Goal: Transaction & Acquisition: Purchase product/service

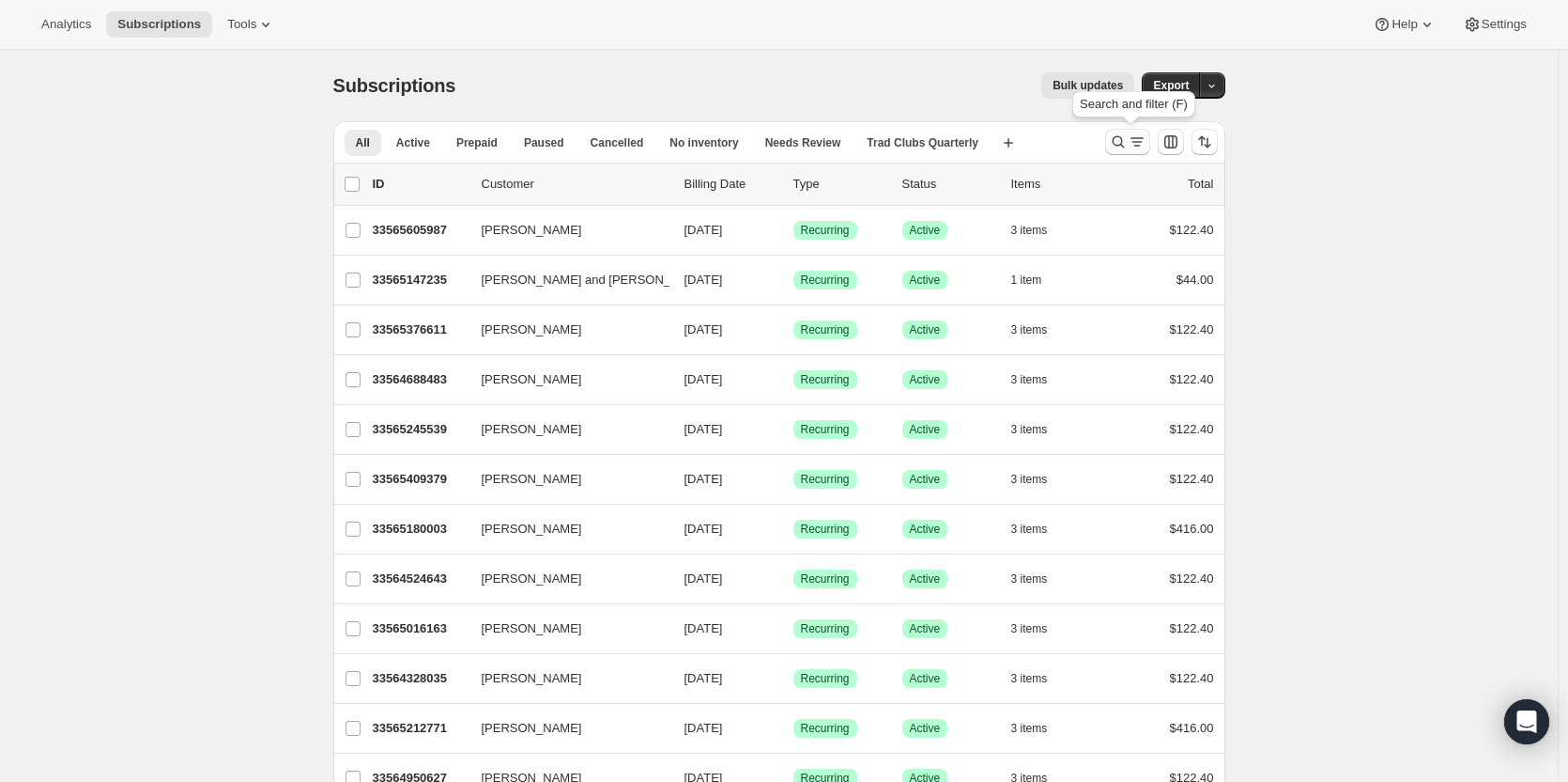
click at [1121, 144] on icon "Search and filter results" at bounding box center [1118, 141] width 19 height 19
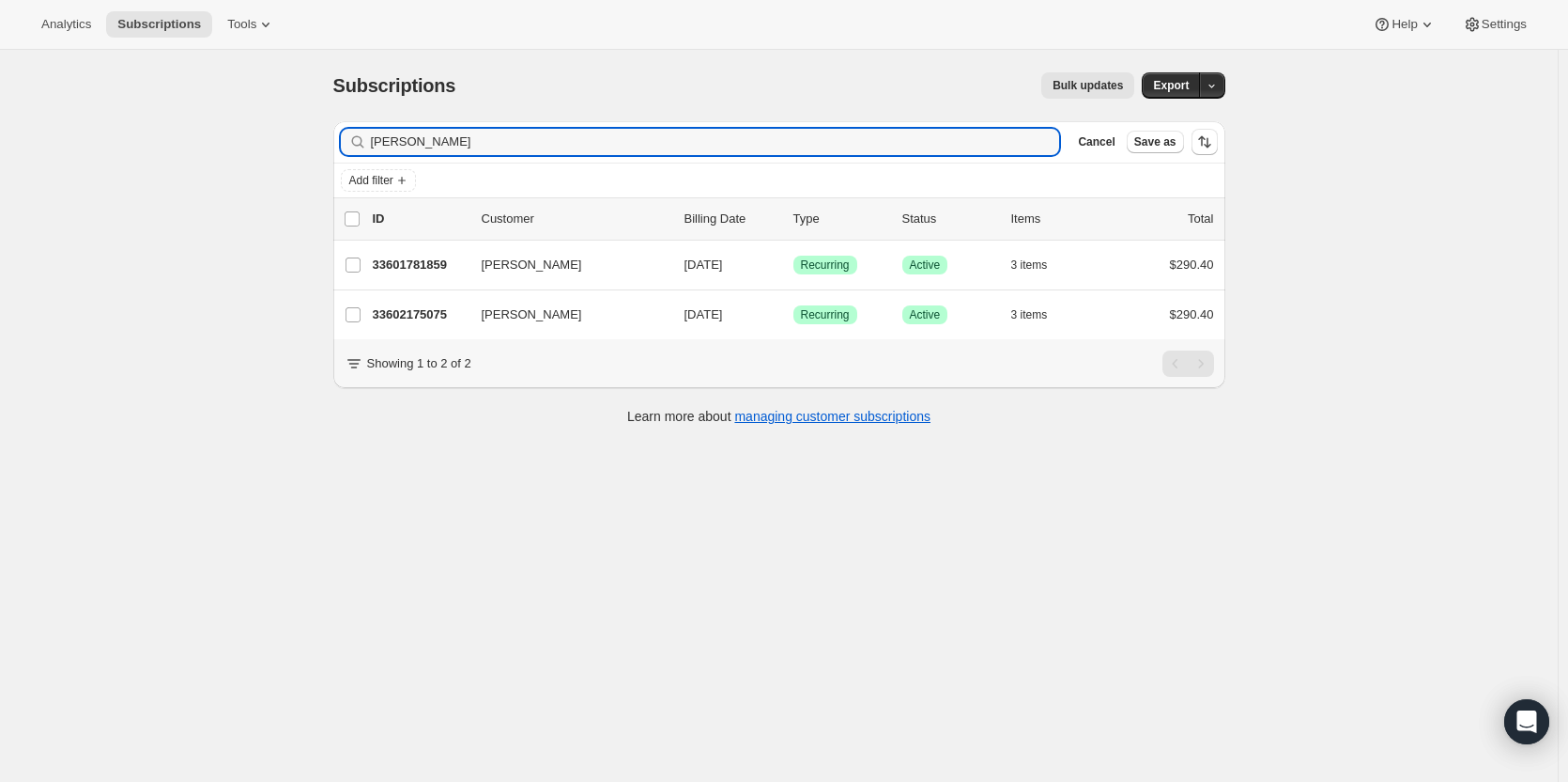
type input "[PERSON_NAME]"
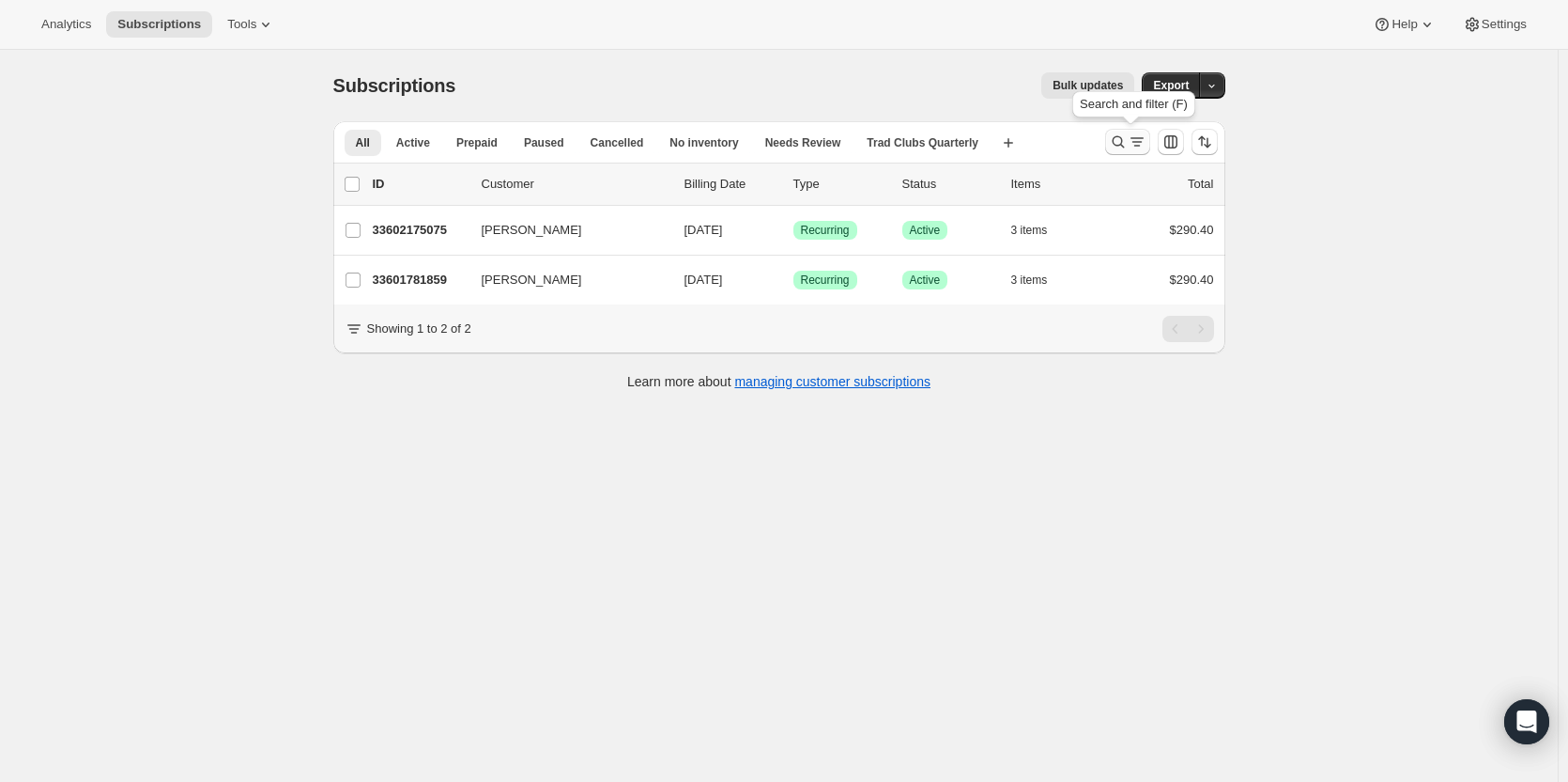
click at [1120, 147] on icon "Search and filter results" at bounding box center [1118, 141] width 19 height 19
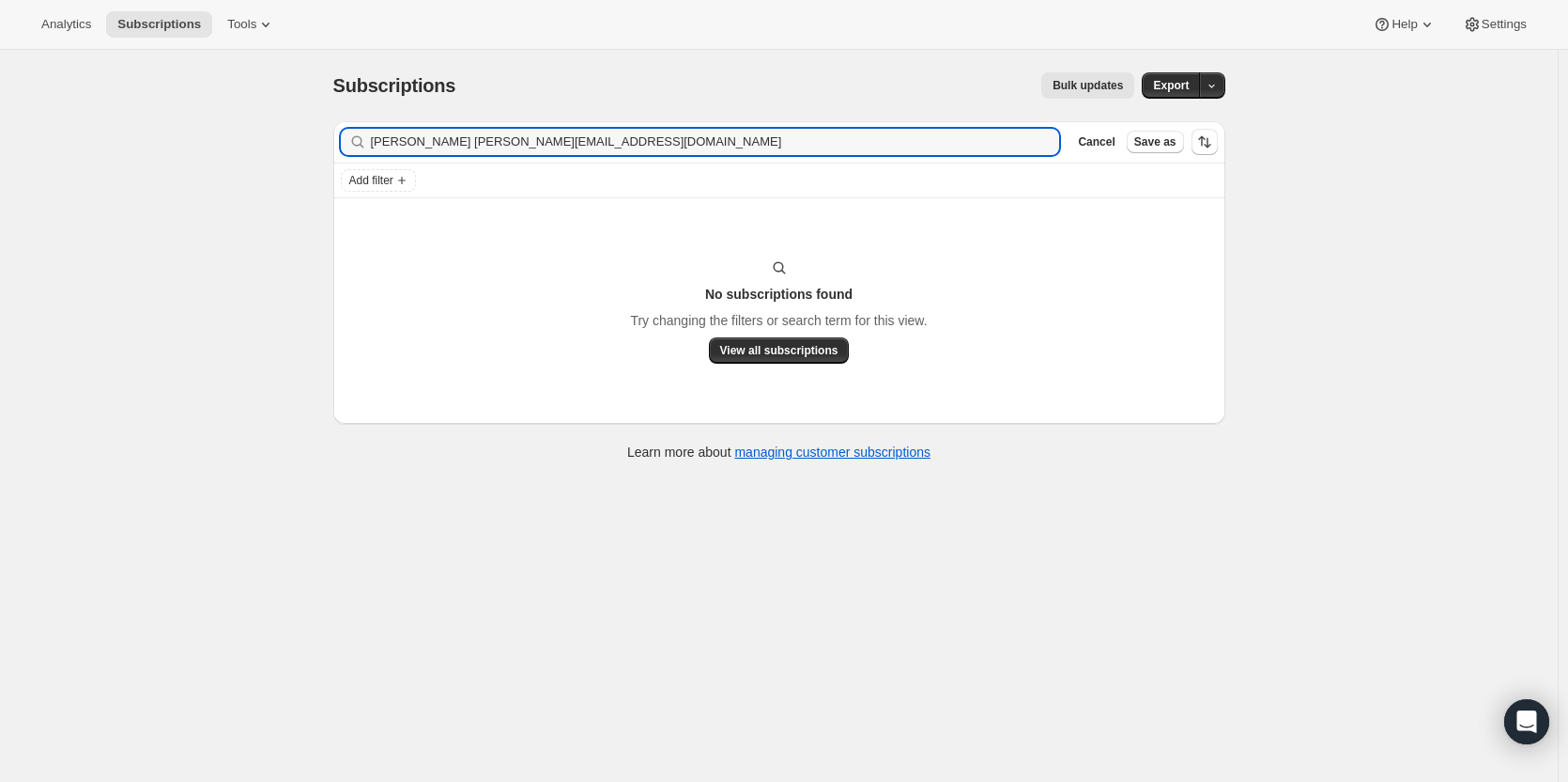
type input "[PERSON_NAME] [PERSON_NAME][EMAIL_ADDRESS][DOMAIN_NAME]"
click at [1049, 138] on icon "button" at bounding box center [1038, 141] width 19 height 19
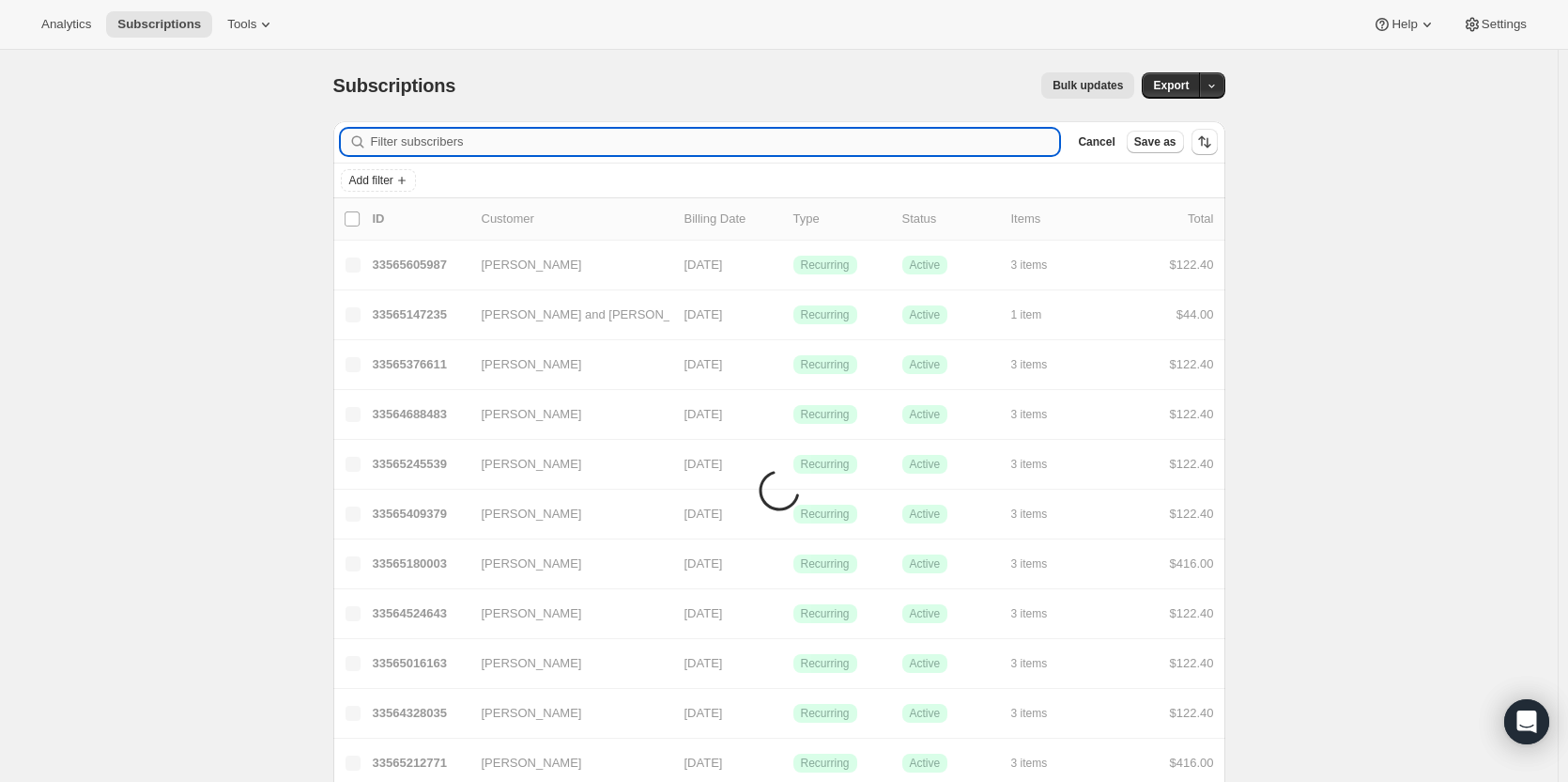
paste input "[EMAIL_ADDRESS][PERSON_NAME][DOMAIN_NAME]"
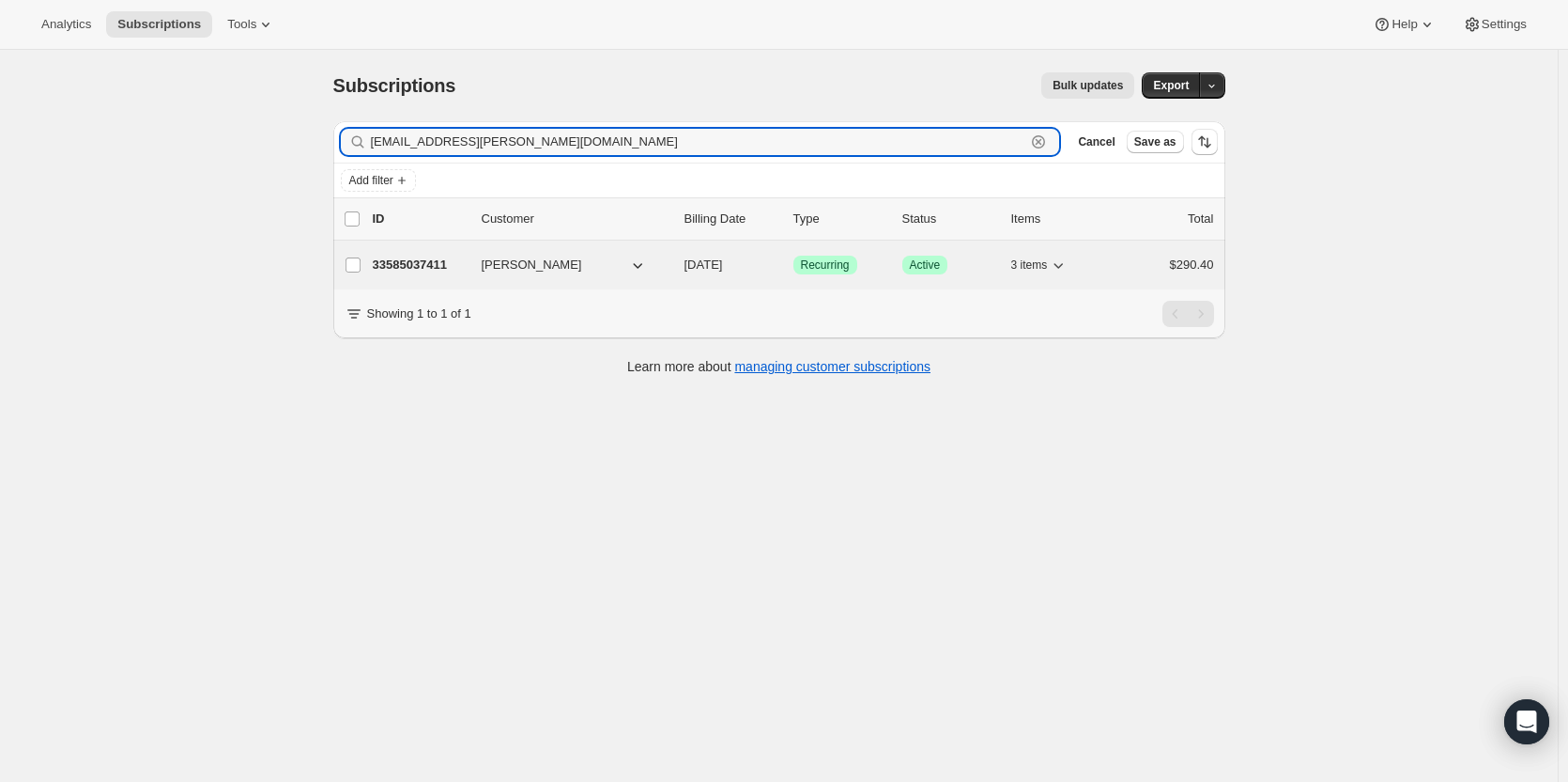
type input "[EMAIL_ADDRESS][PERSON_NAME][DOMAIN_NAME]"
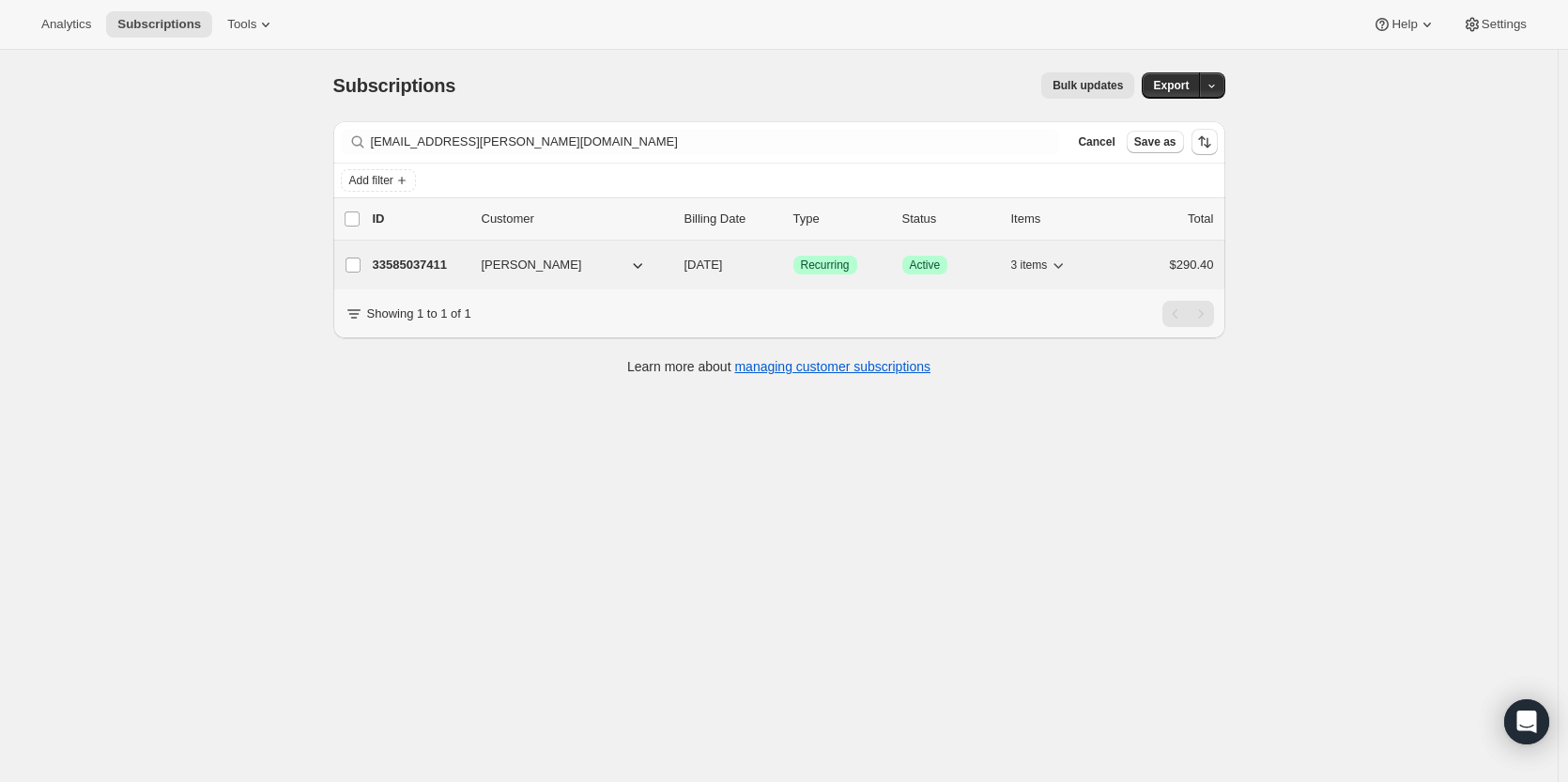
click at [434, 267] on p "33585037411" at bounding box center [419, 264] width 94 height 19
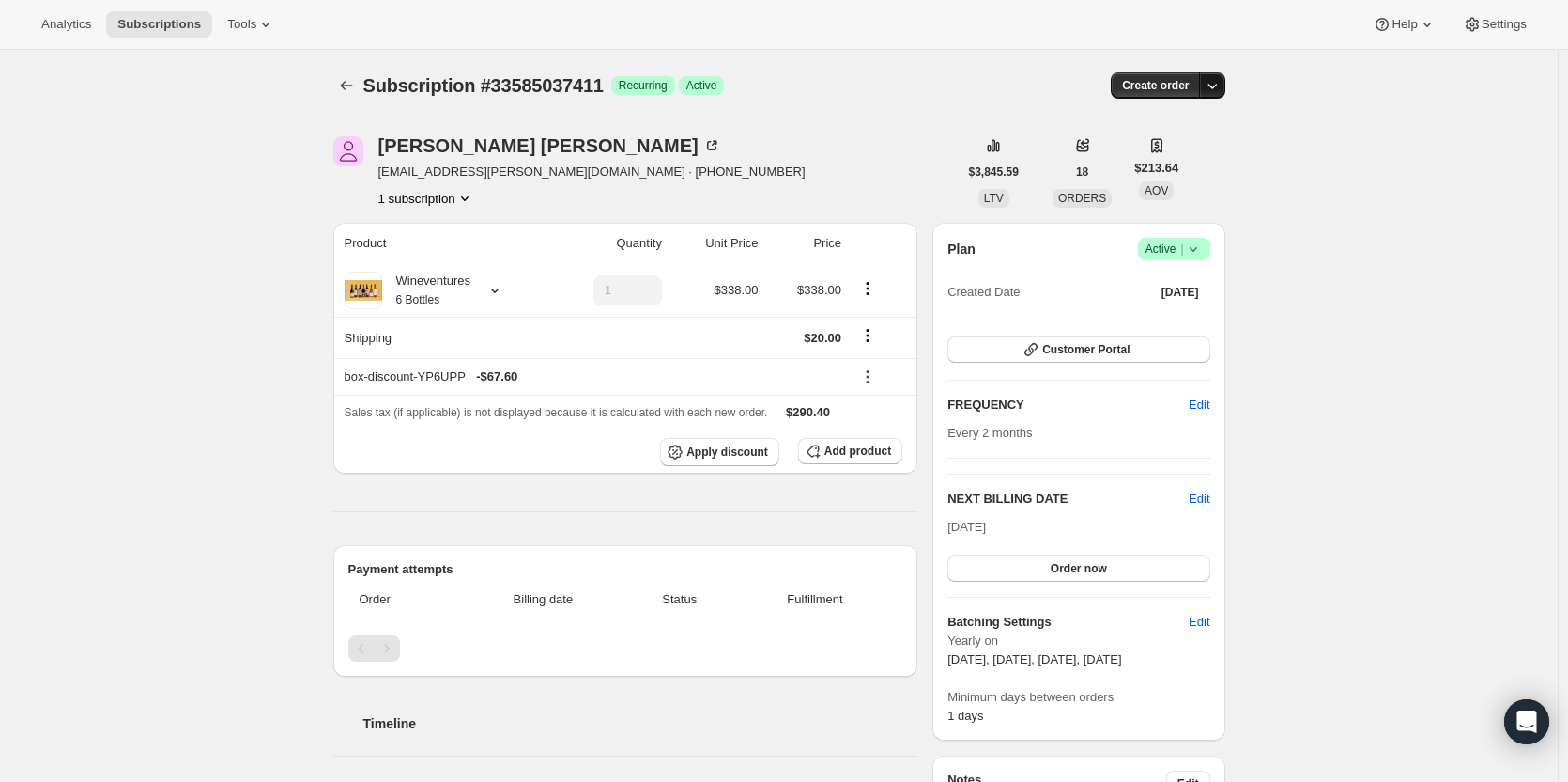
click at [1222, 90] on icon "button" at bounding box center [1212, 85] width 19 height 19
click at [1188, 164] on span "Create custom one-time order" at bounding box center [1137, 157] width 163 height 14
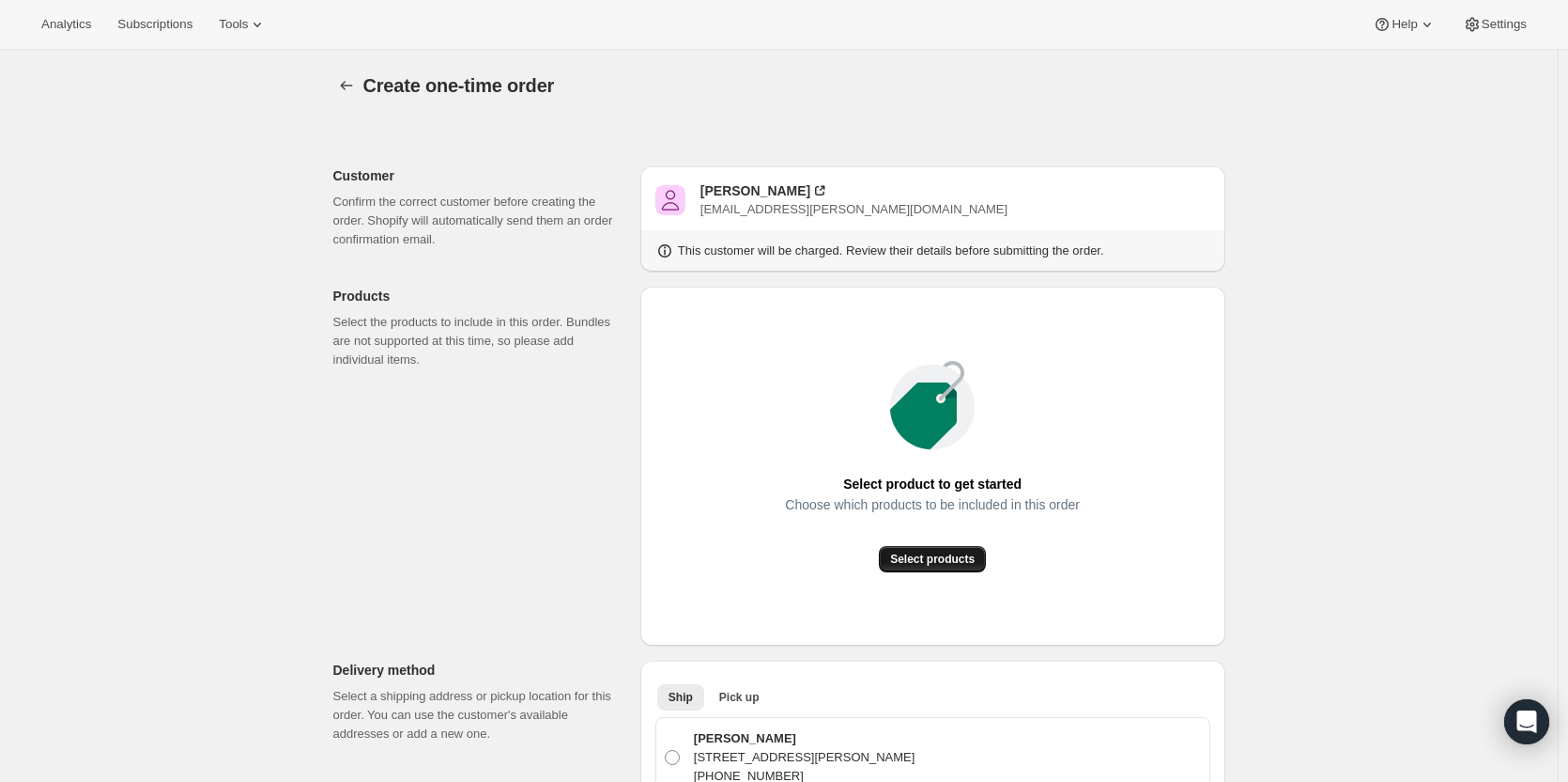
click at [927, 557] on span "Select products" at bounding box center [932, 558] width 85 height 15
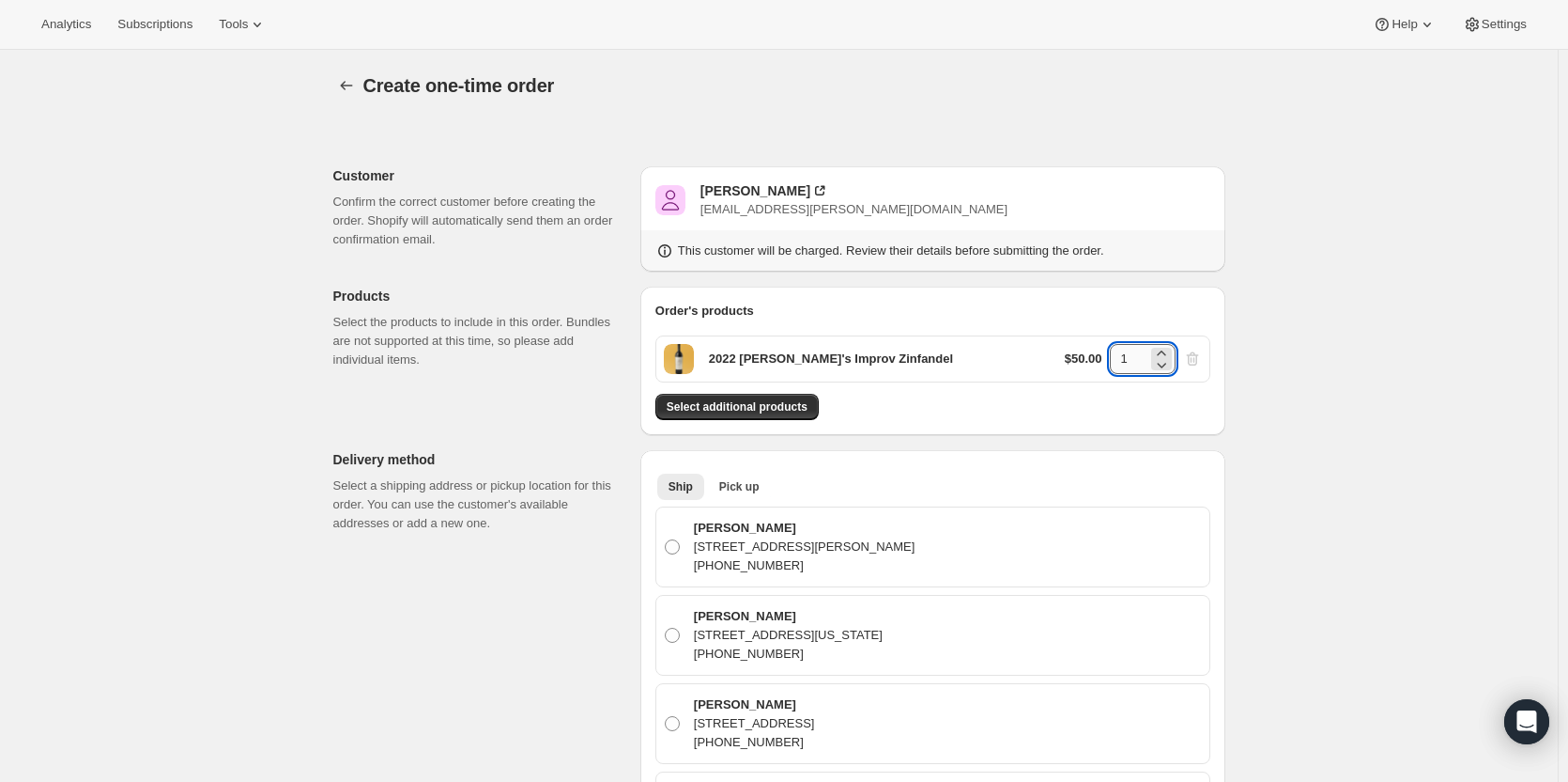
drag, startPoint x: 1134, startPoint y: 360, endPoint x: 1116, endPoint y: 355, distance: 18.7
click at [1114, 355] on input "1" at bounding box center [1128, 359] width 37 height 30
type input "2"
click at [1057, 405] on div "Select additional products" at bounding box center [932, 406] width 555 height 27
click at [781, 412] on span "Select additional products" at bounding box center [737, 406] width 141 height 15
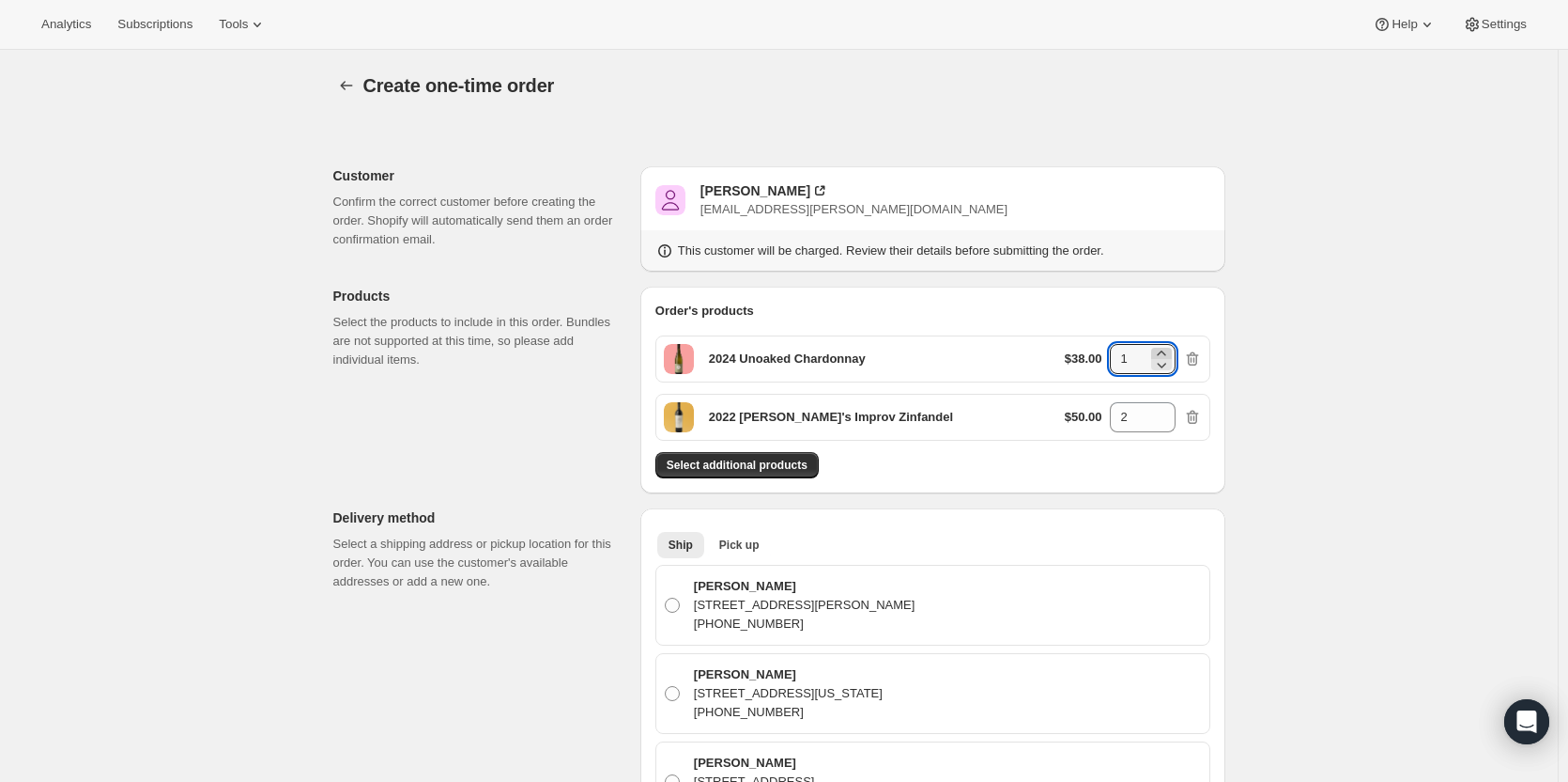
click at [1171, 352] on icon at bounding box center [1161, 353] width 19 height 19
type input "2"
click at [757, 469] on span "Select additional products" at bounding box center [737, 464] width 141 height 15
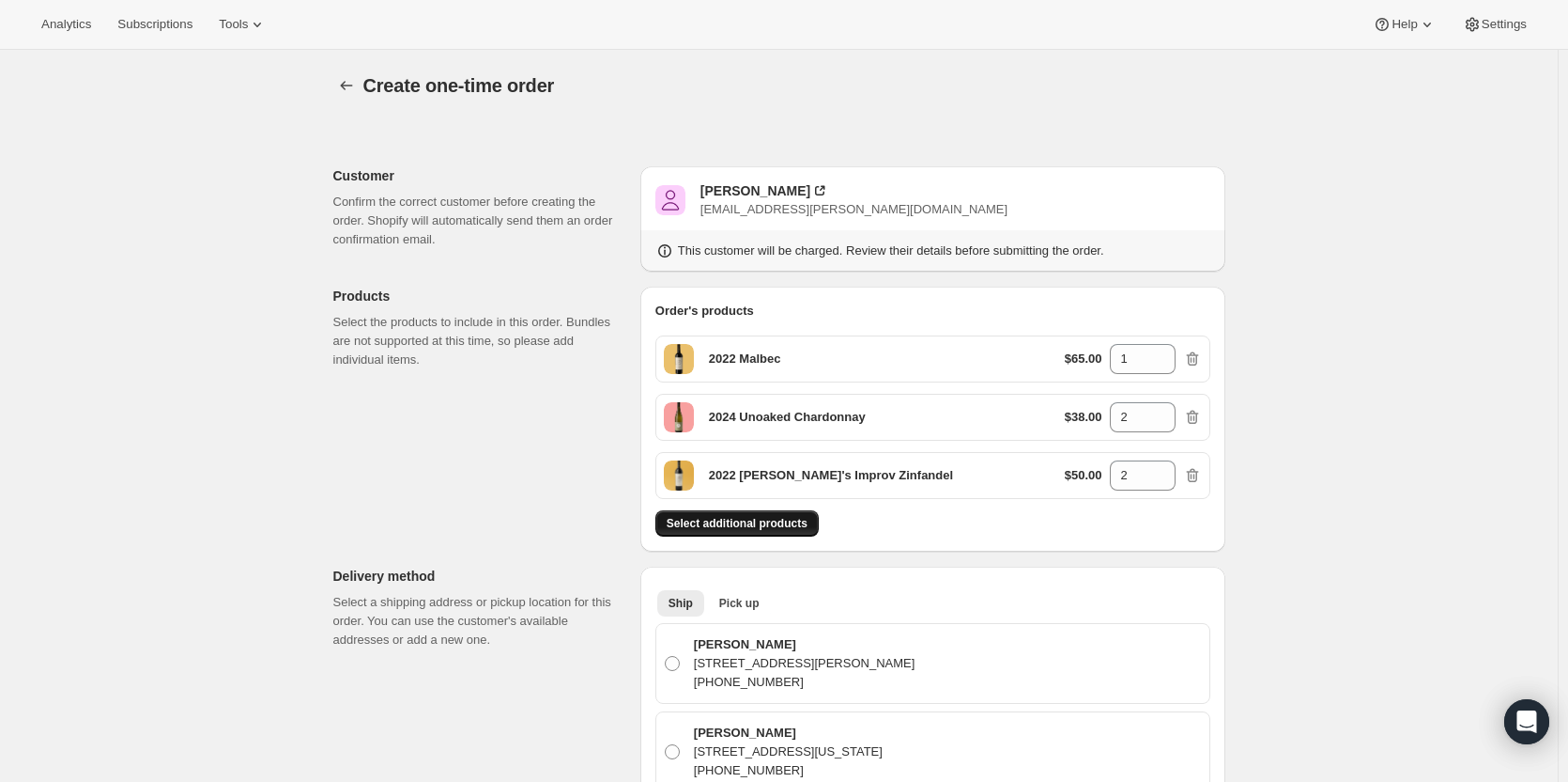
click at [750, 524] on span "Select additional products" at bounding box center [737, 523] width 141 height 15
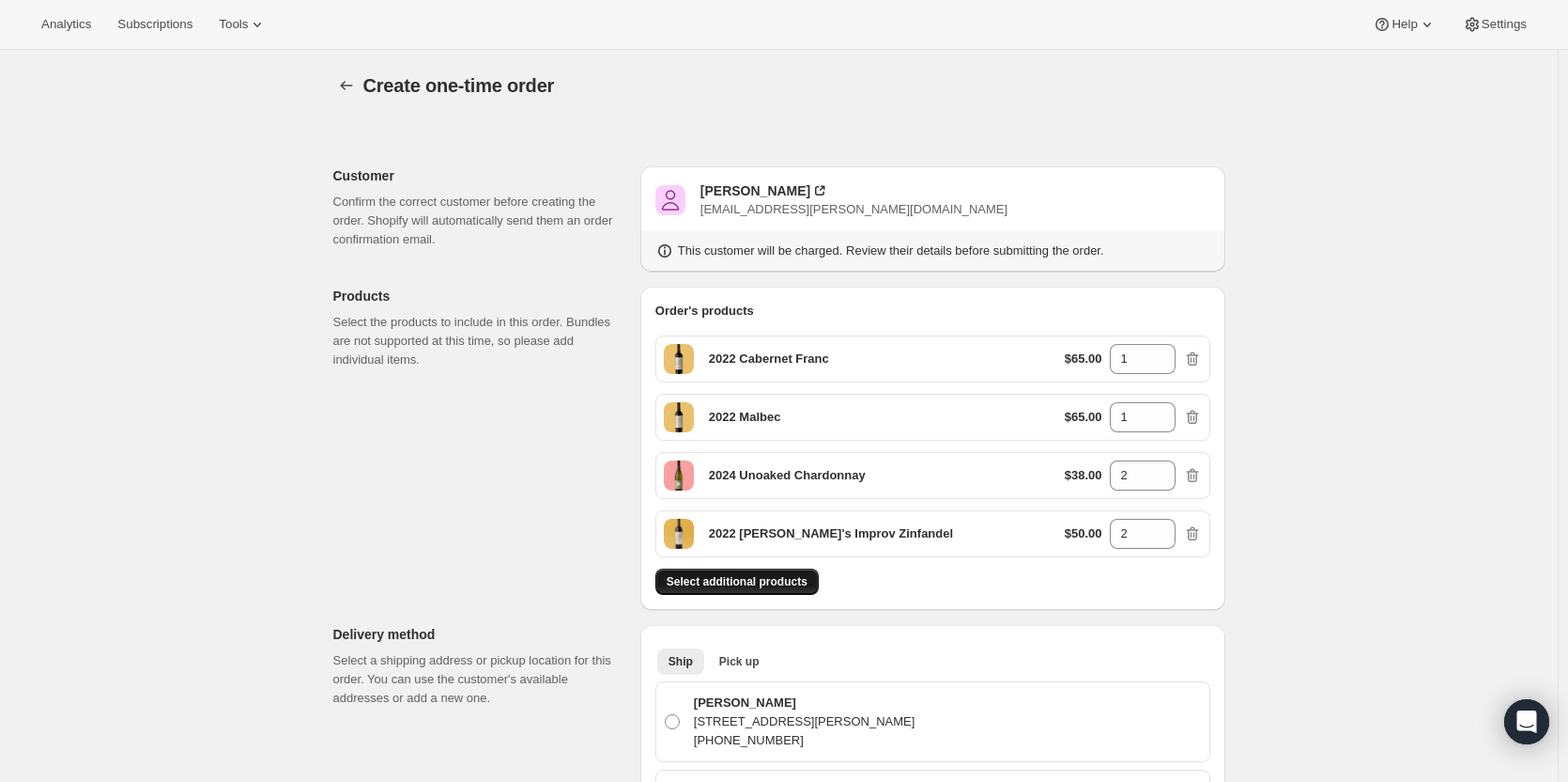
click at [759, 583] on span "Select additional products" at bounding box center [737, 581] width 141 height 15
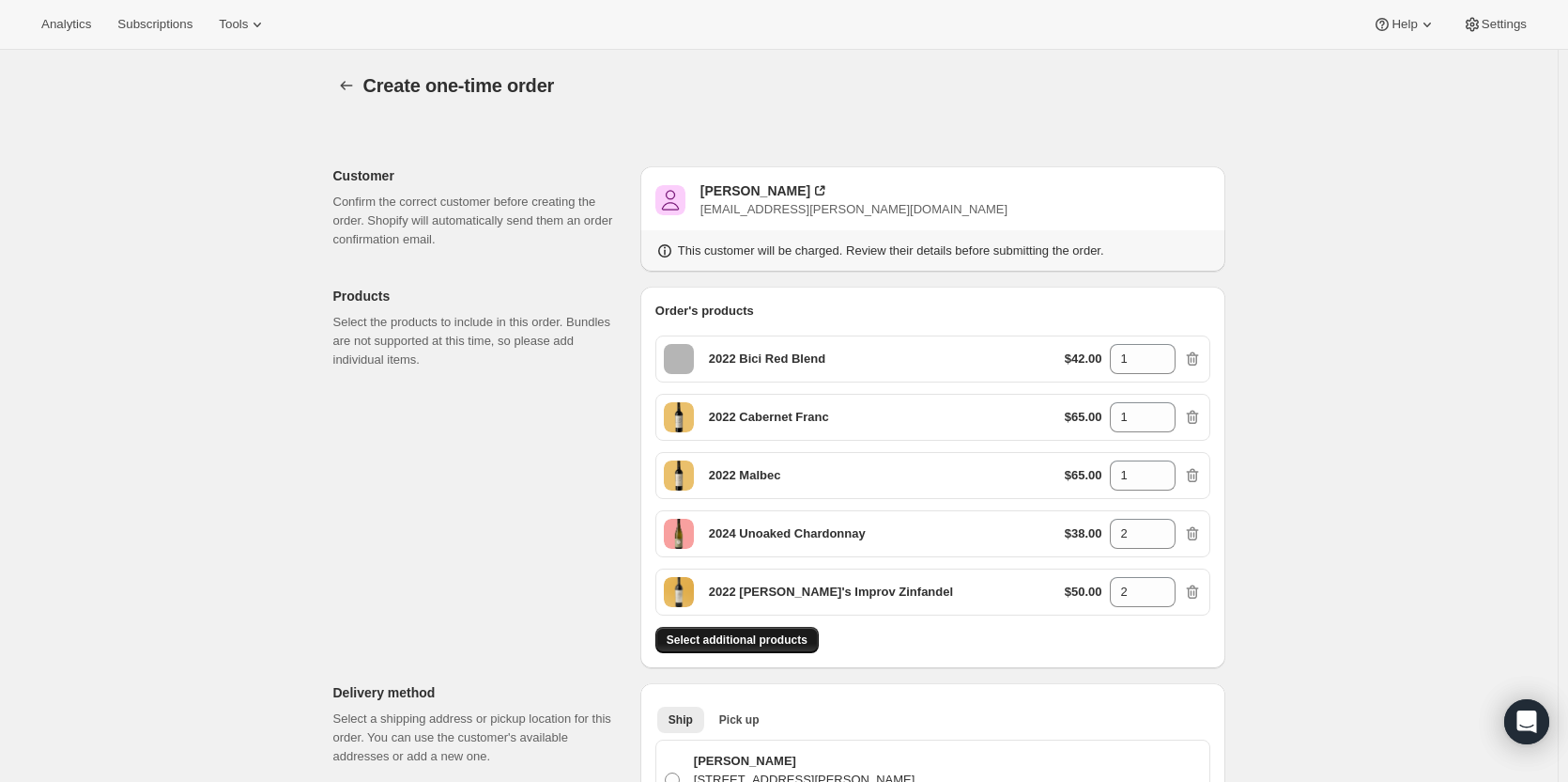
click at [793, 630] on button "Select additional products" at bounding box center [737, 640] width 164 height 27
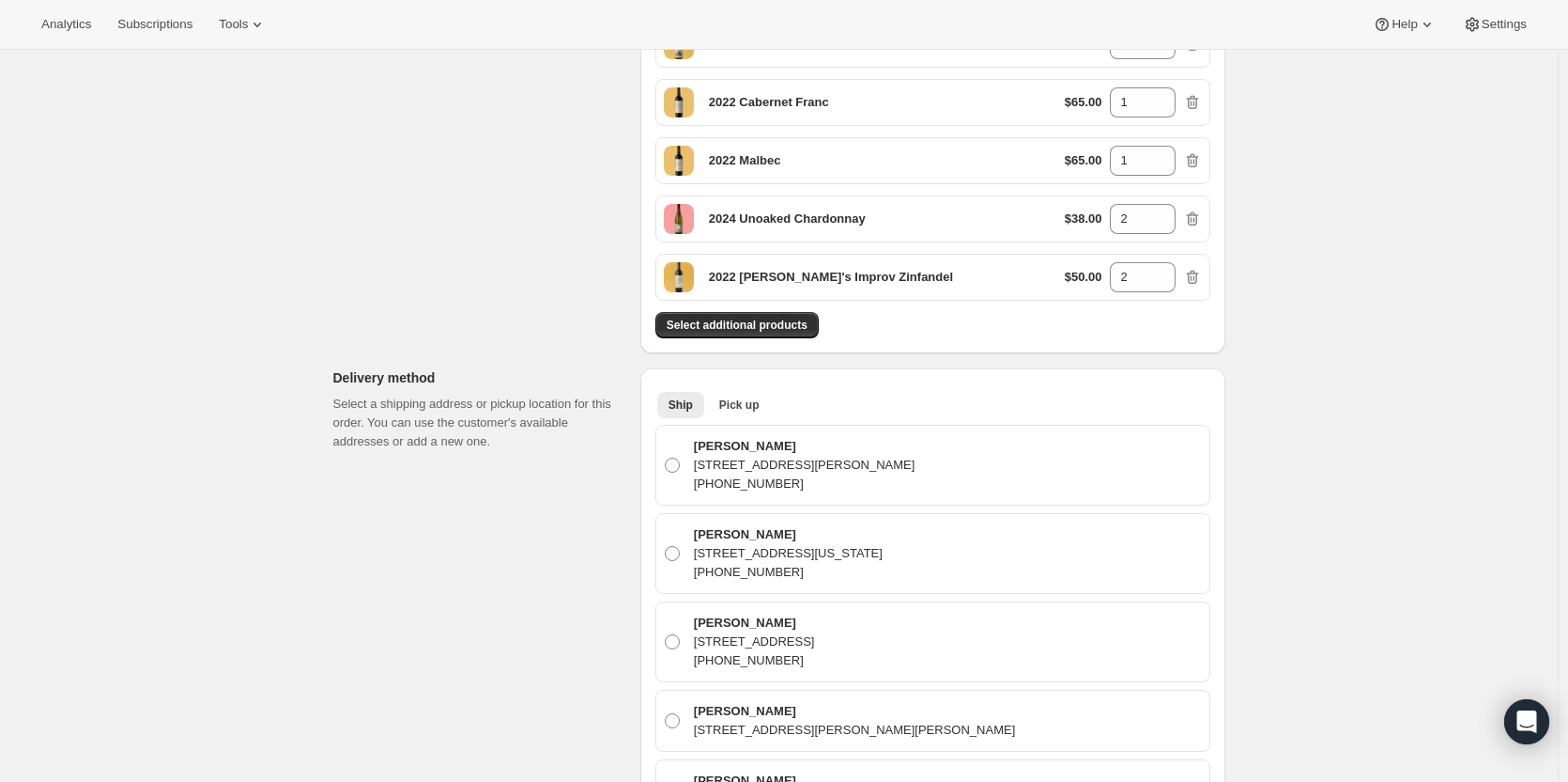
scroll to position [450, 0]
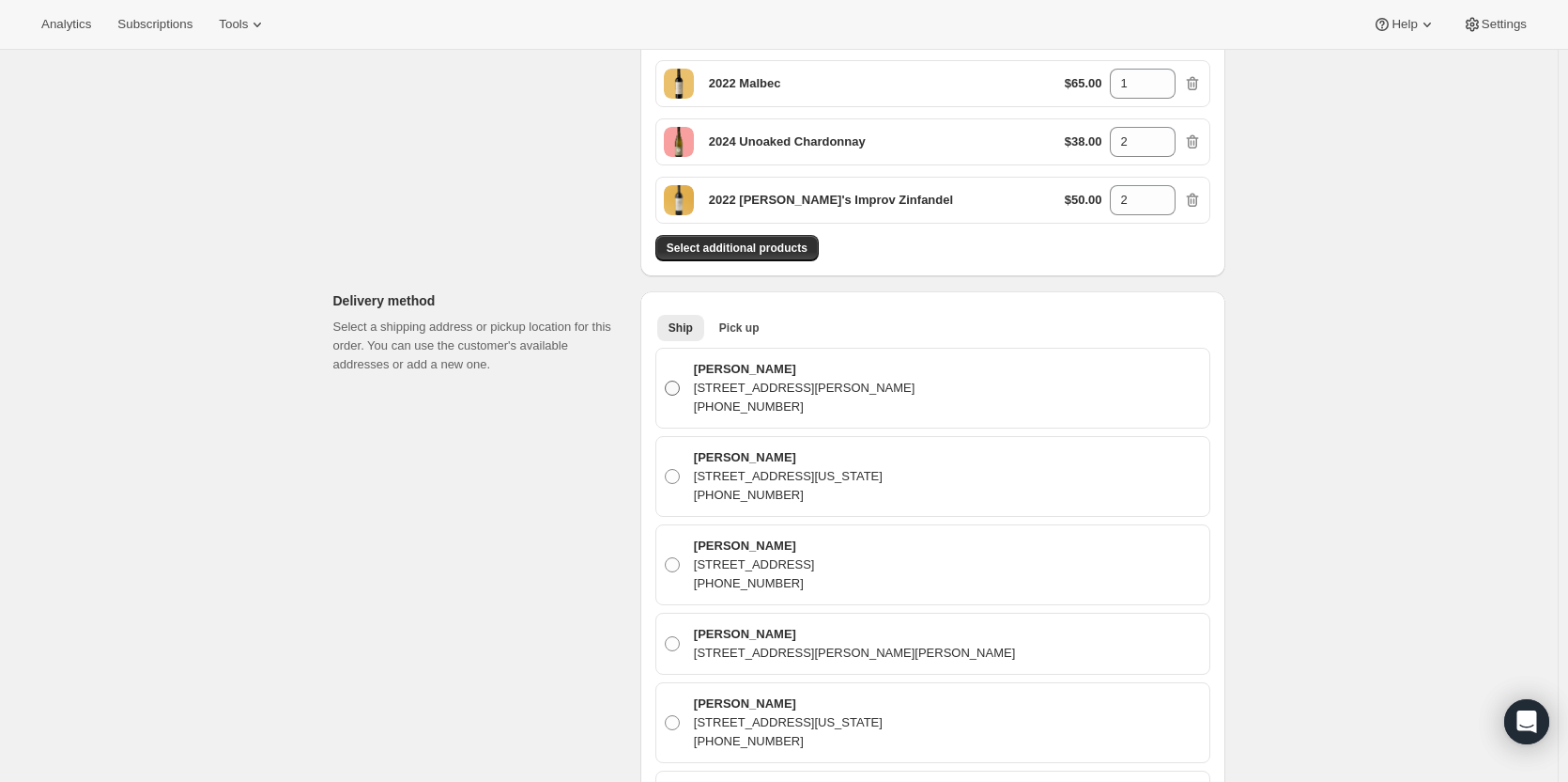
click at [855, 399] on p "[PHONE_NUMBER]" at bounding box center [804, 406] width 222 height 19
click at [666, 382] on input "[PERSON_NAME] [STREET_ADDRESS][PERSON_NAME] [PHONE_NUMBER]" at bounding box center [665, 381] width 1 height 1
radio input "true"
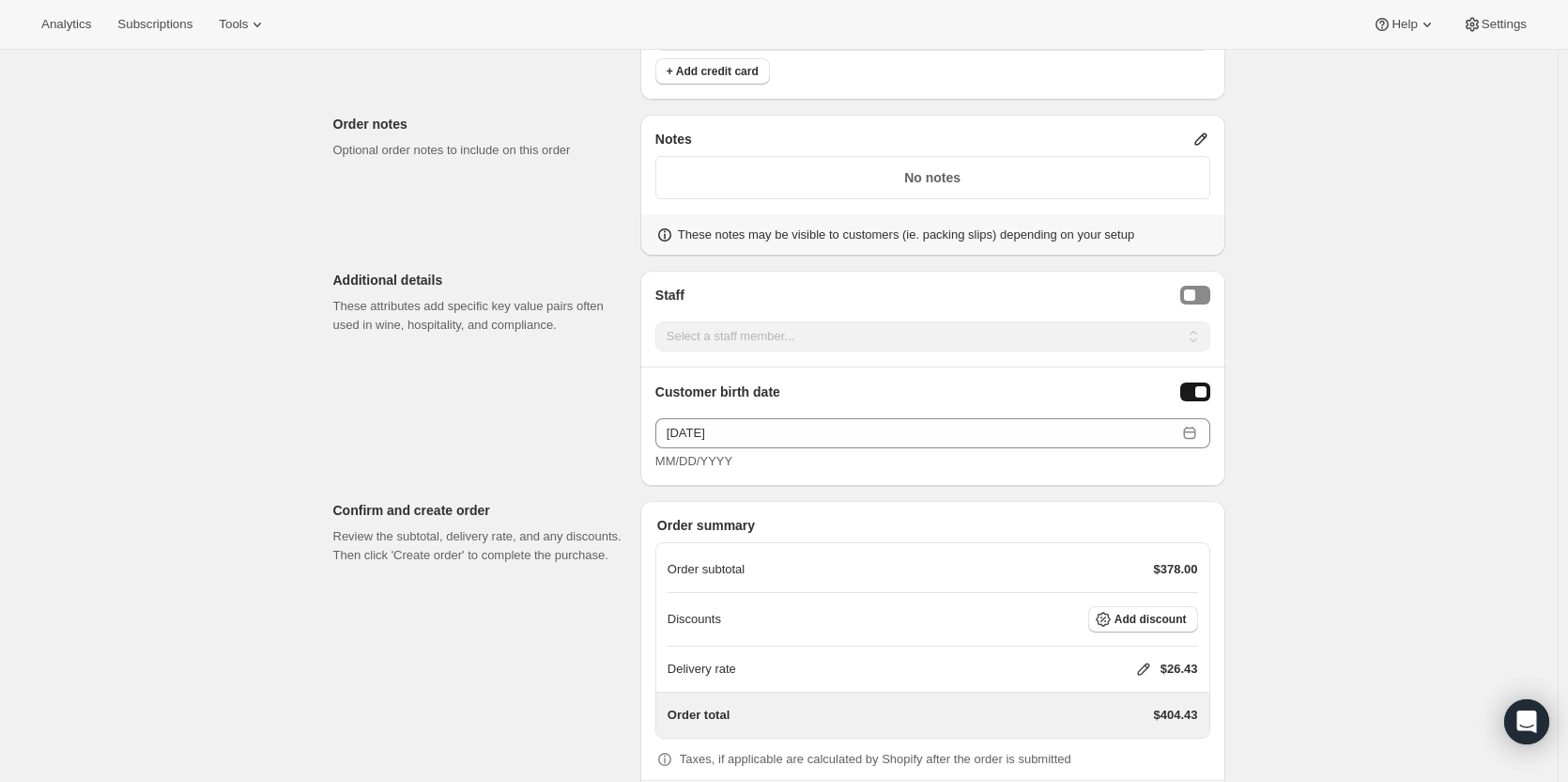
scroll to position [1932, 0]
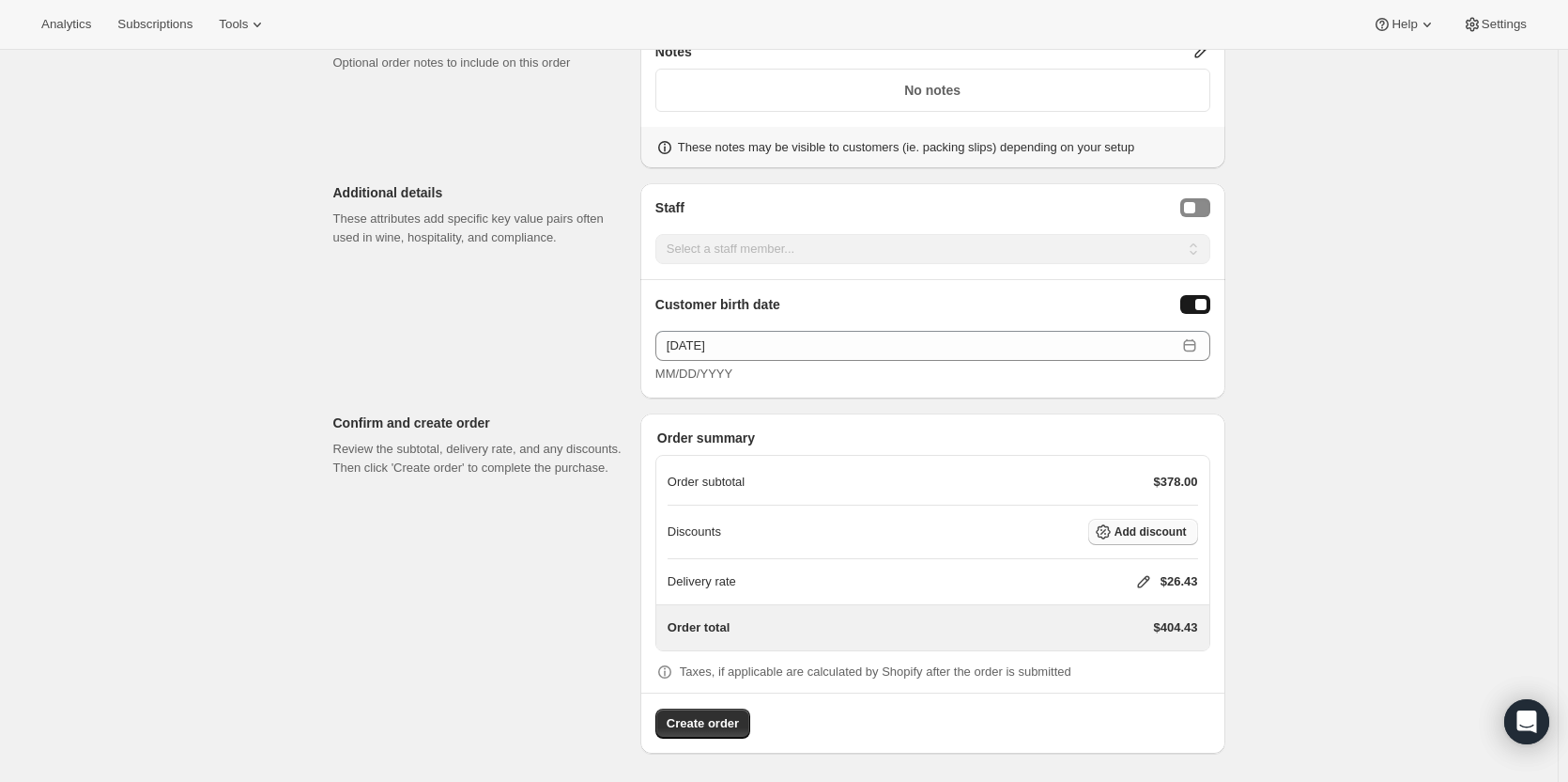
click at [1157, 532] on span "Add discount" at bounding box center [1150, 532] width 72 height 15
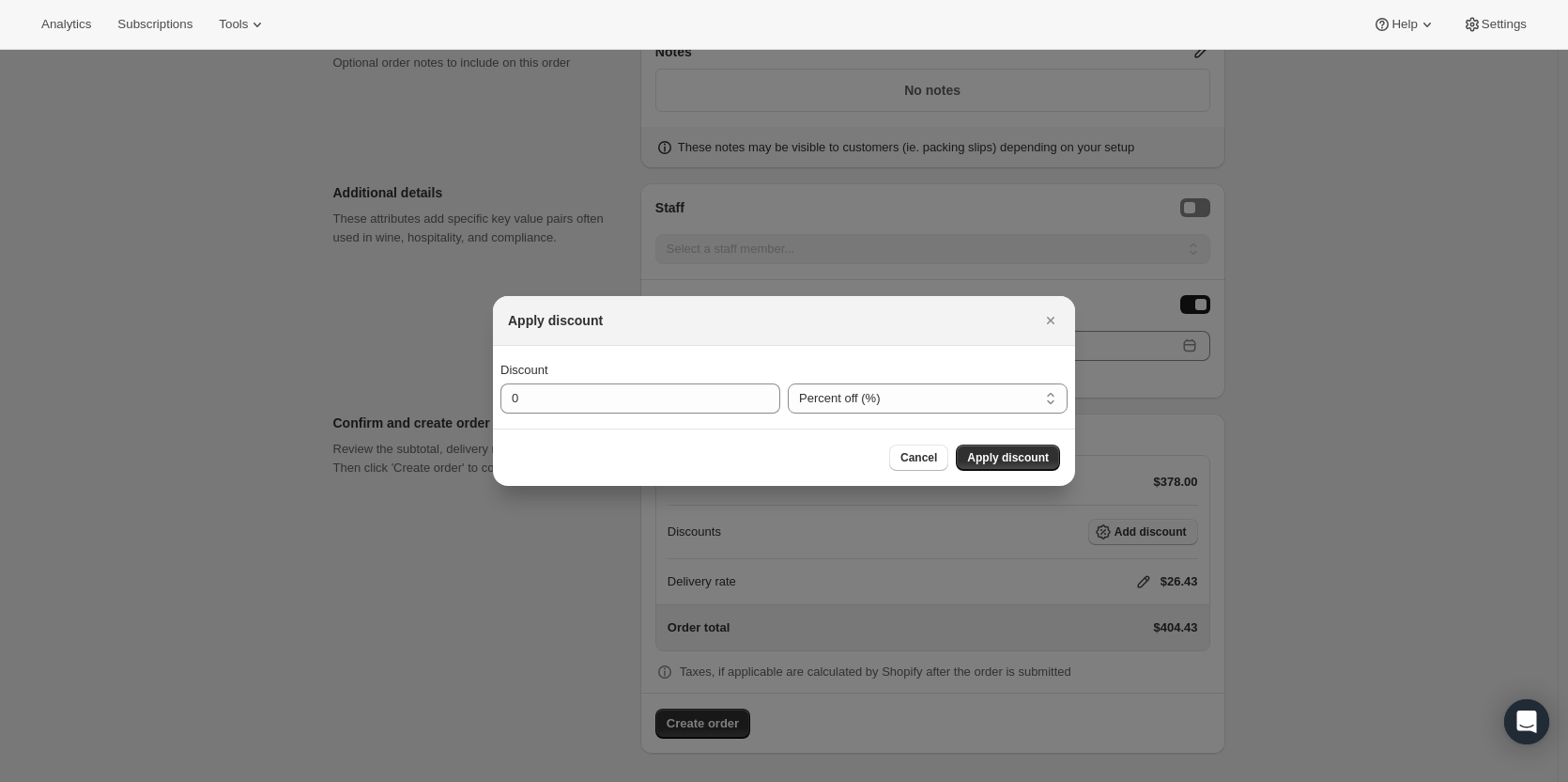
scroll to position [0, 0]
drag, startPoint x: 592, startPoint y: 390, endPoint x: 473, endPoint y: 396, distance: 119.2
click at [473, 781] on div "Apply discount Discount 0 Percent off (%) Amount off ($) Percent off (%) Cancel…" at bounding box center [784, 784] width 1568 height 0
type input "30"
click at [1009, 458] on span "Apply discount" at bounding box center [1008, 457] width 82 height 15
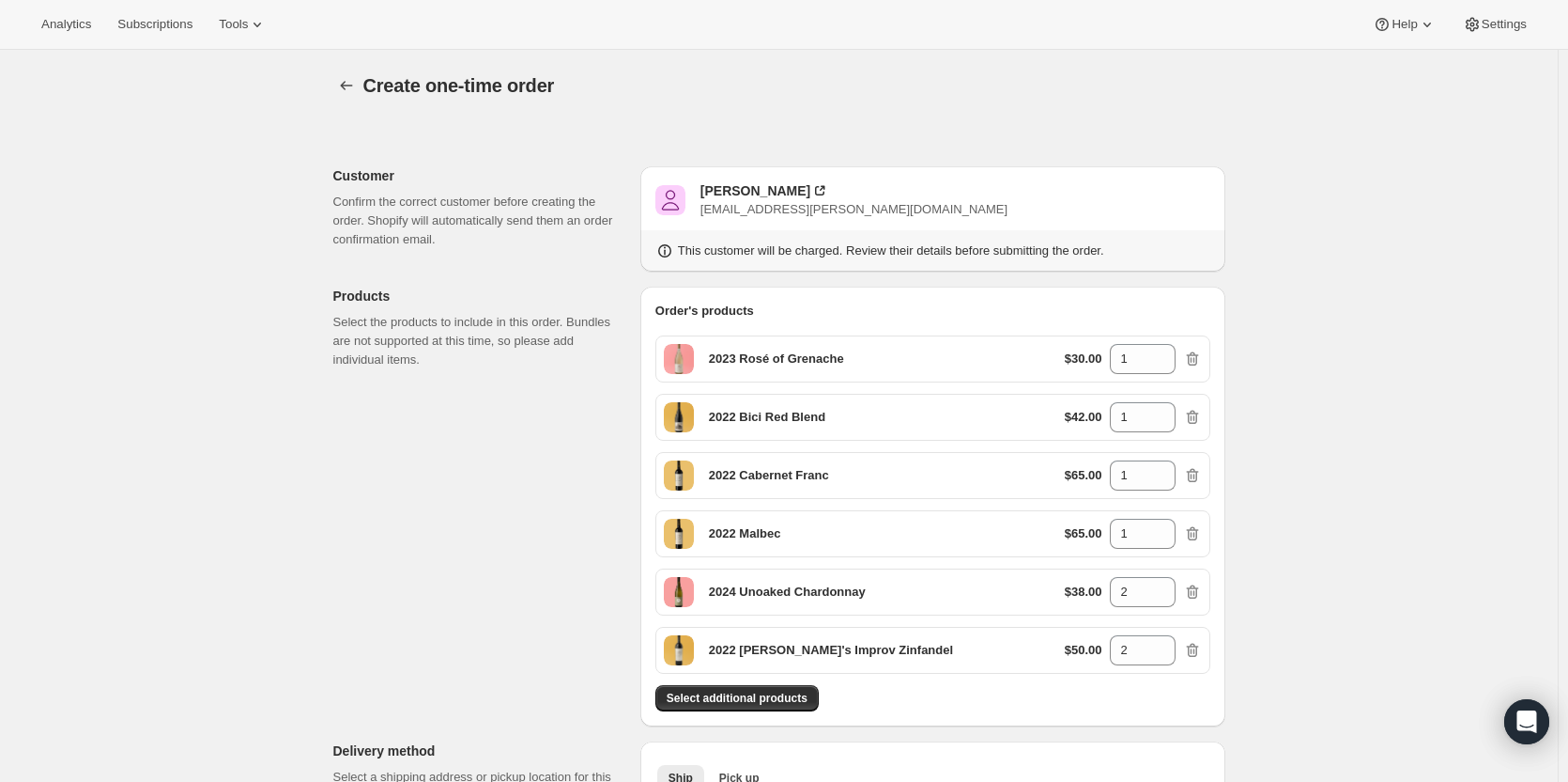
scroll to position [1925, 0]
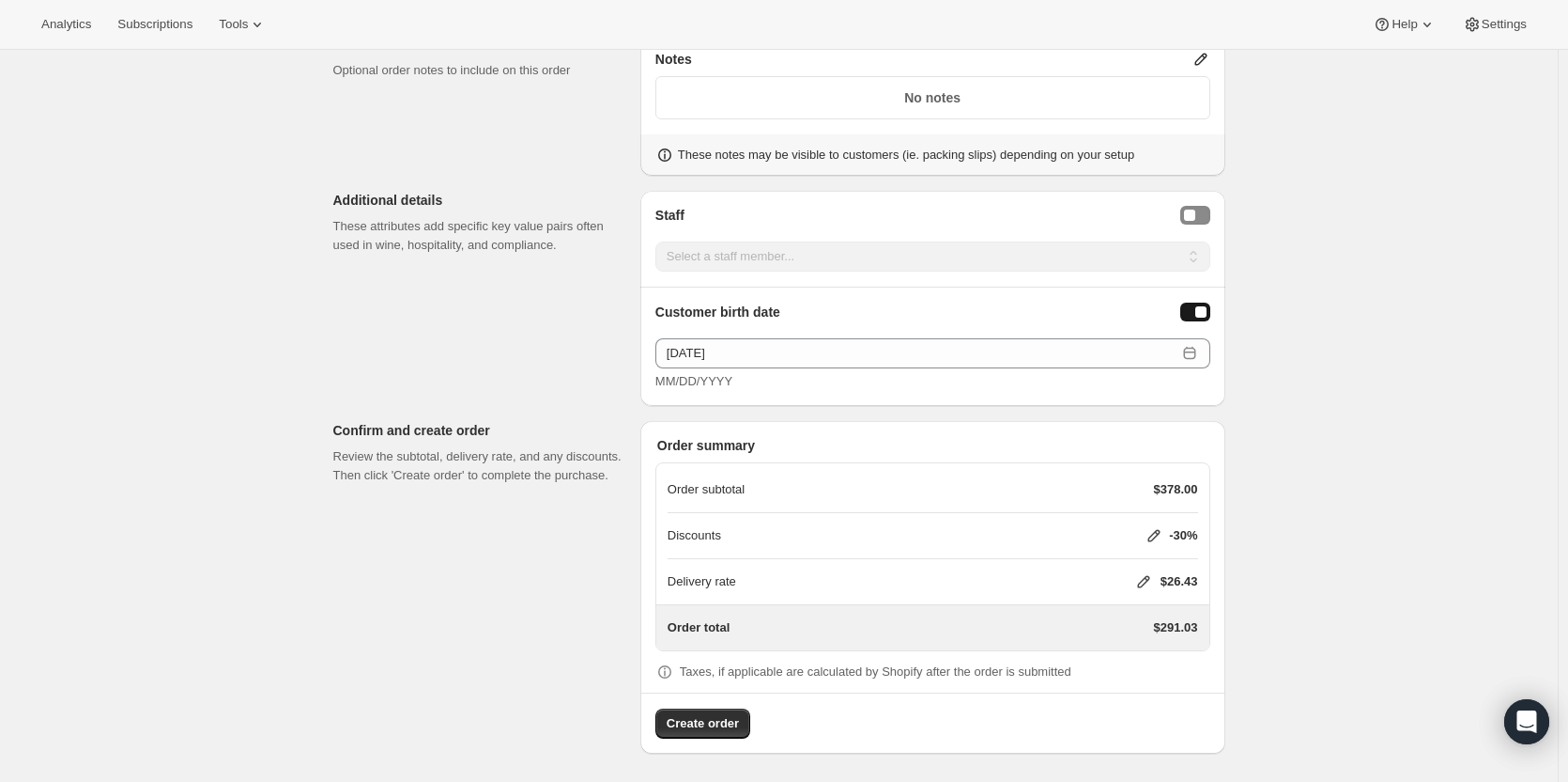
click at [1148, 573] on icon at bounding box center [1143, 581] width 19 height 19
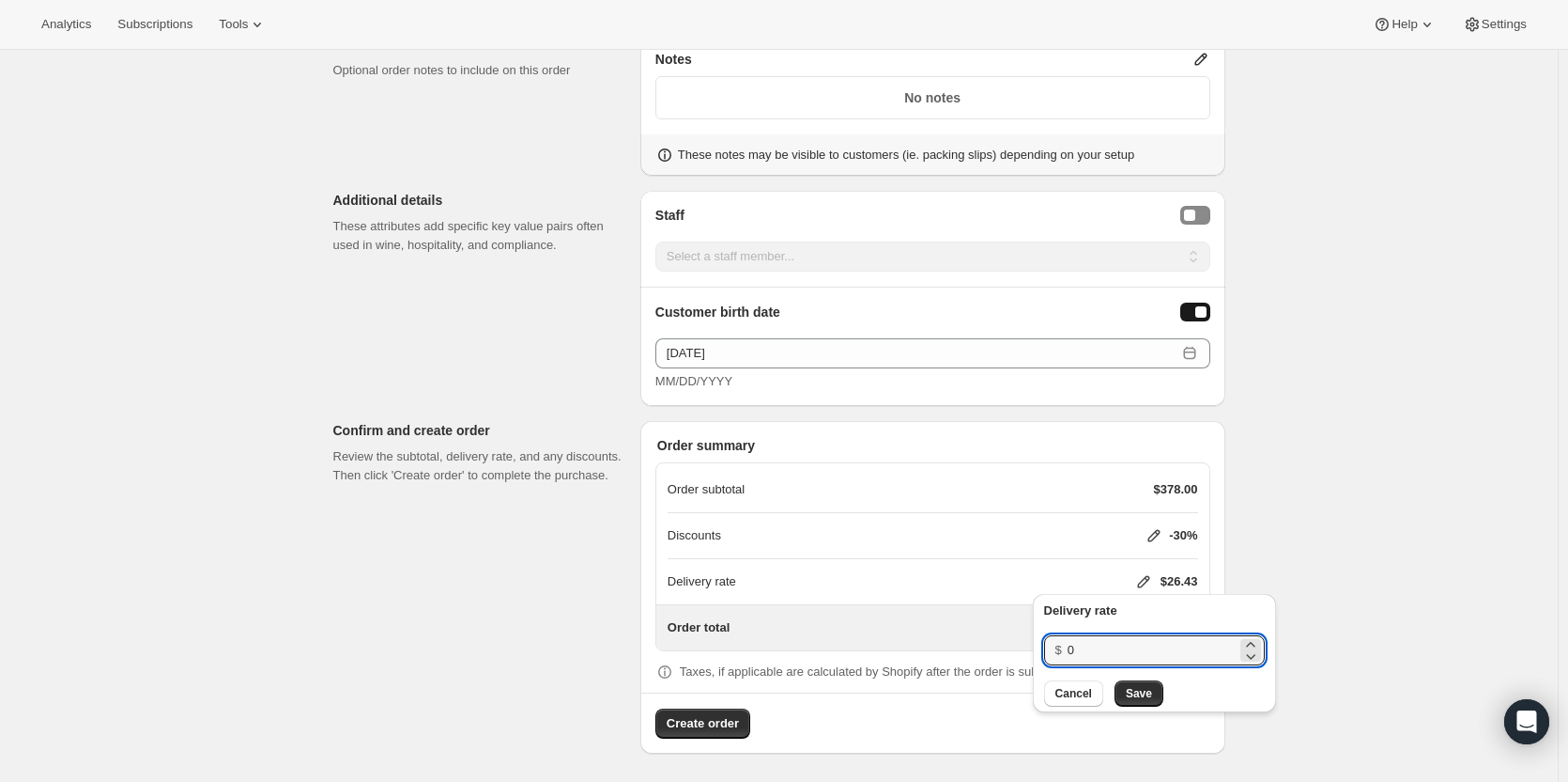
drag, startPoint x: 1108, startPoint y: 654, endPoint x: 1056, endPoint y: 654, distance: 52.0
click at [1056, 654] on div "$ 0" at bounding box center [1155, 650] width 221 height 30
type input "20"
click at [1145, 694] on span "Save" at bounding box center [1139, 693] width 27 height 15
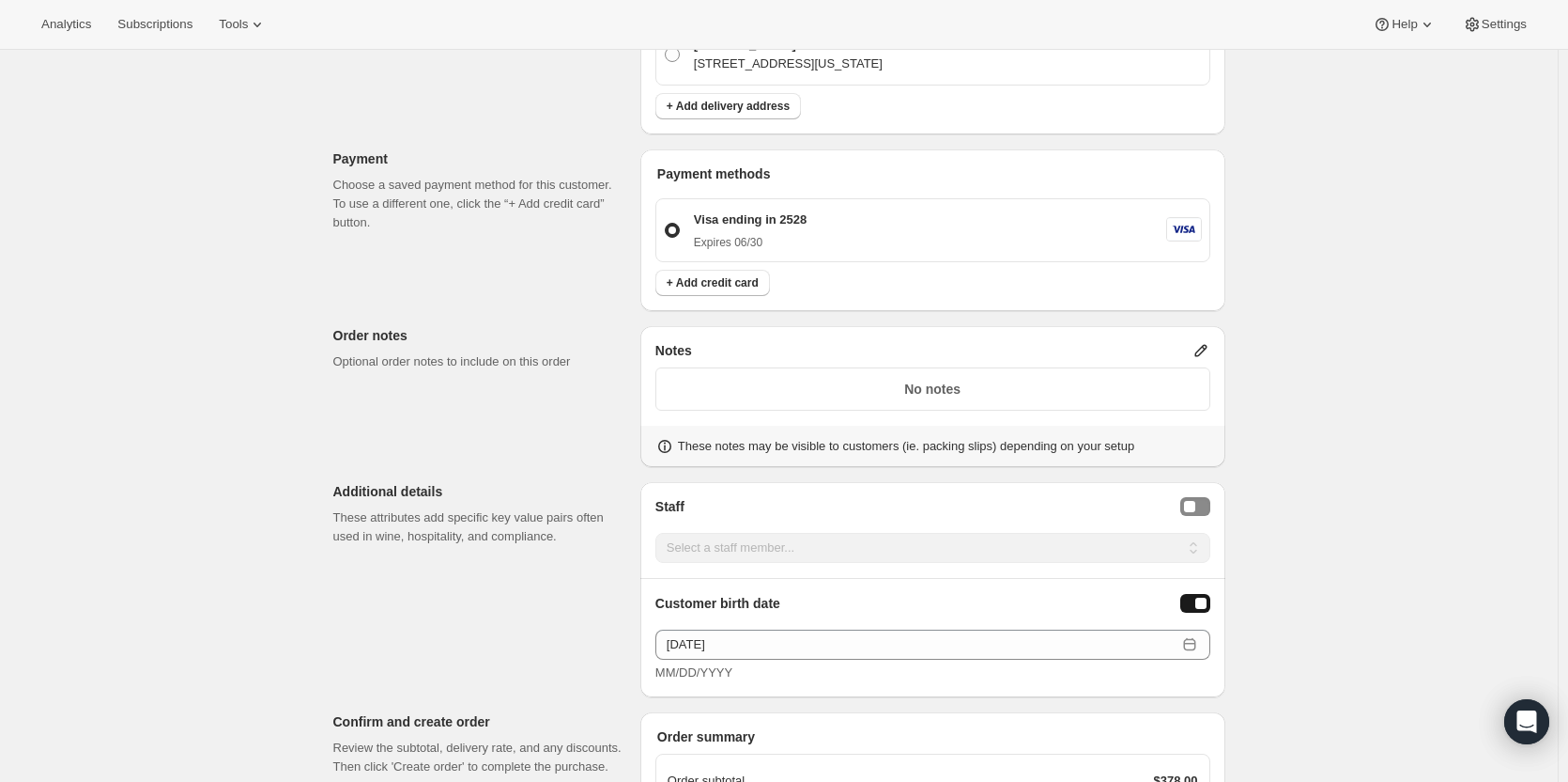
scroll to position [1609, 0]
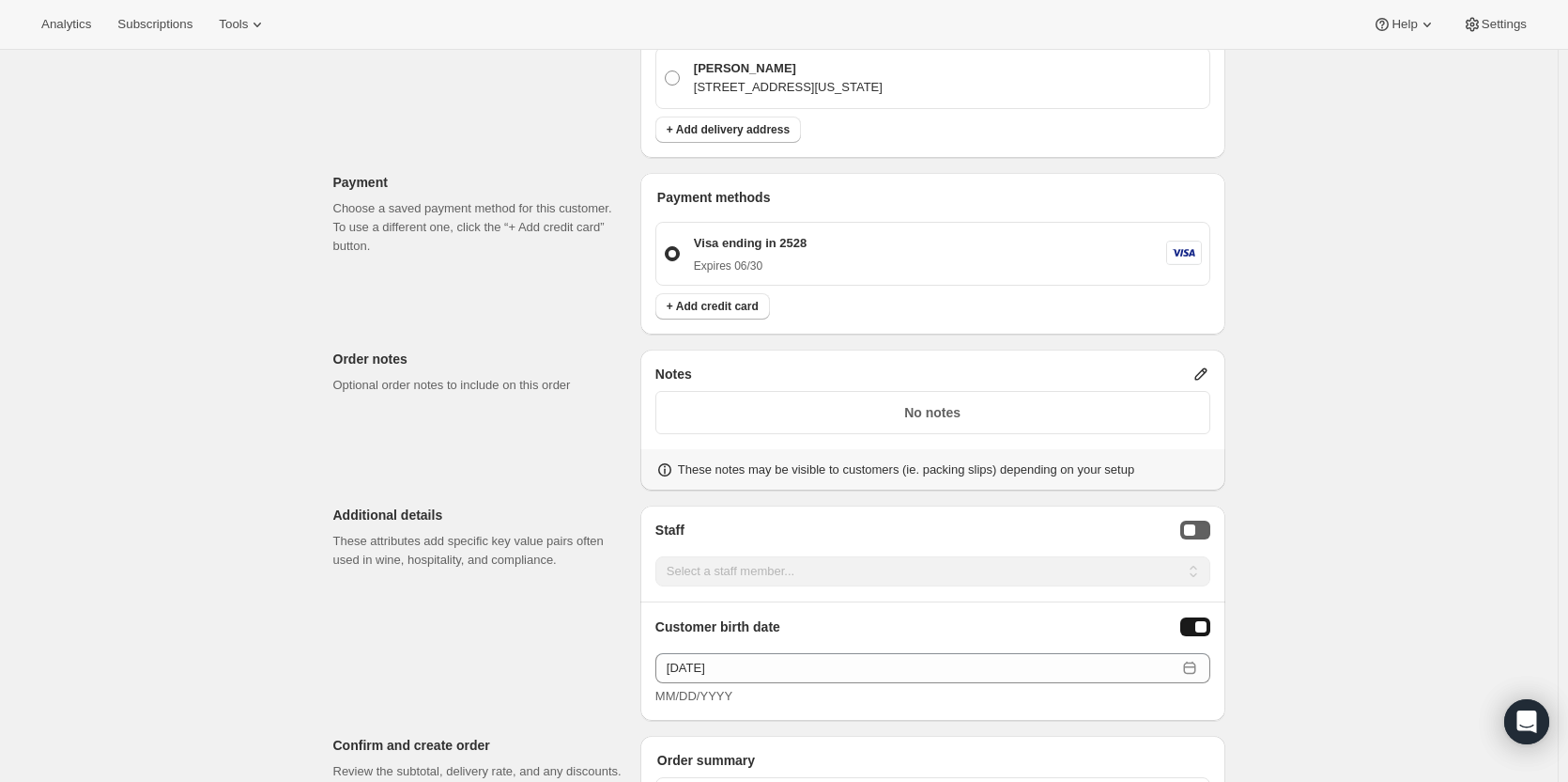
click at [1193, 534] on div "Staff Selector" at bounding box center [1190, 530] width 11 height 11
click at [1177, 568] on select "Select a staff member... [PERSON_NAME] V America L Keegan B [PERSON_NAME] F [PE…" at bounding box center [932, 571] width 555 height 30
select select "associate-9"
click at [659, 556] on select "Select a staff member... [PERSON_NAME] V America L Keegan B [PERSON_NAME] F [PE…" at bounding box center [932, 571] width 555 height 30
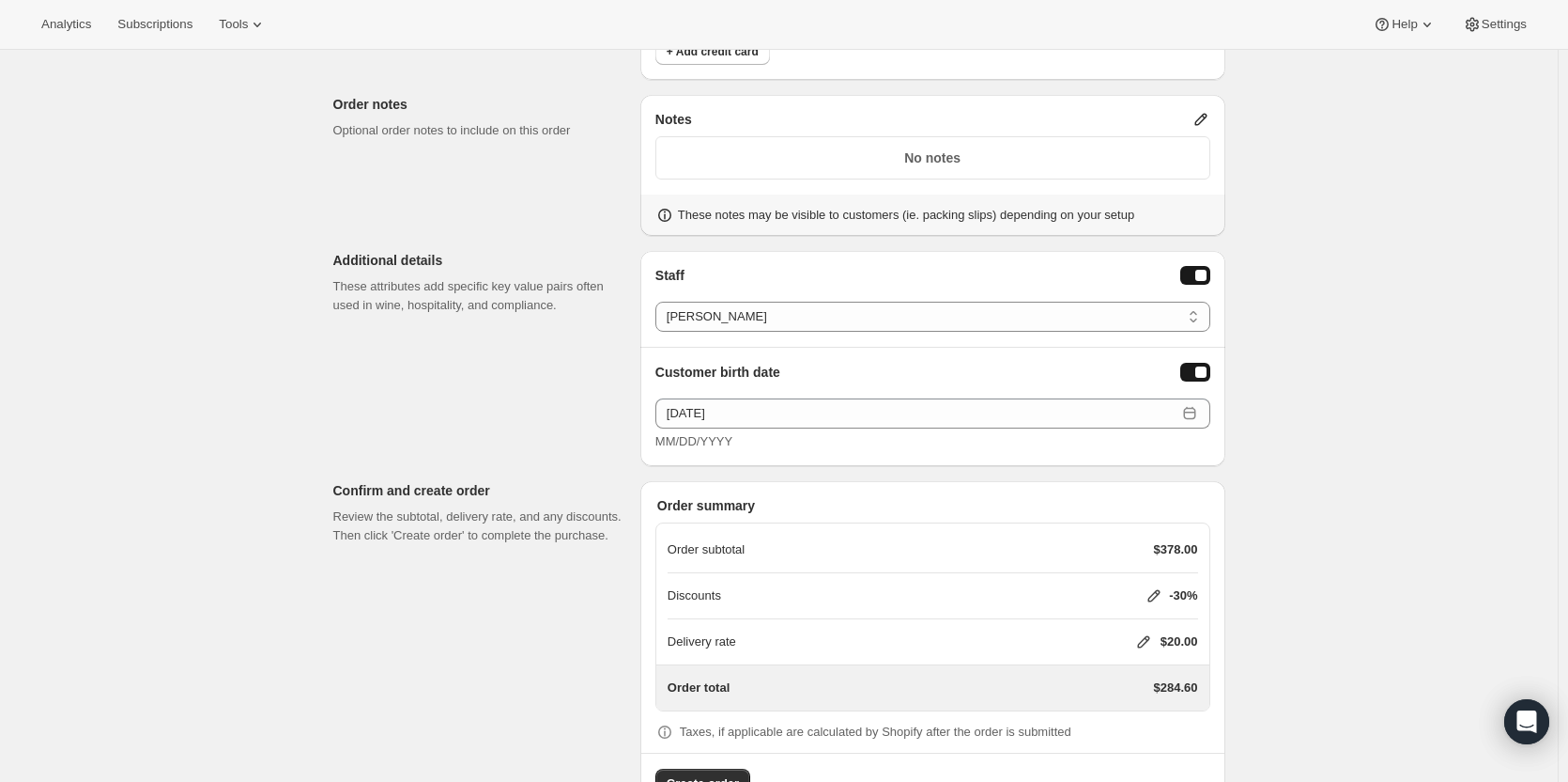
scroll to position [1925, 0]
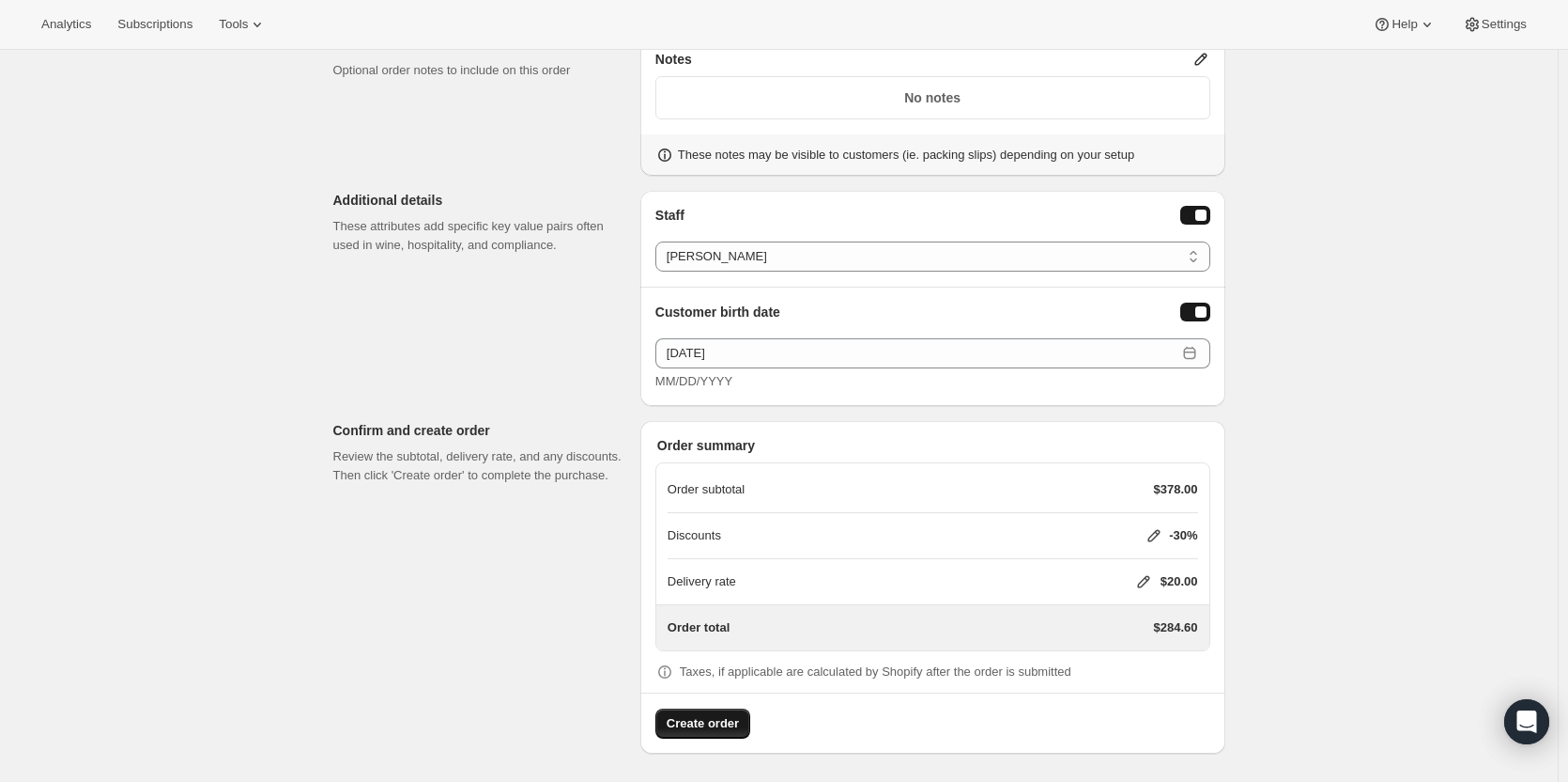
click at [706, 729] on span "Create order" at bounding box center [703, 723] width 72 height 19
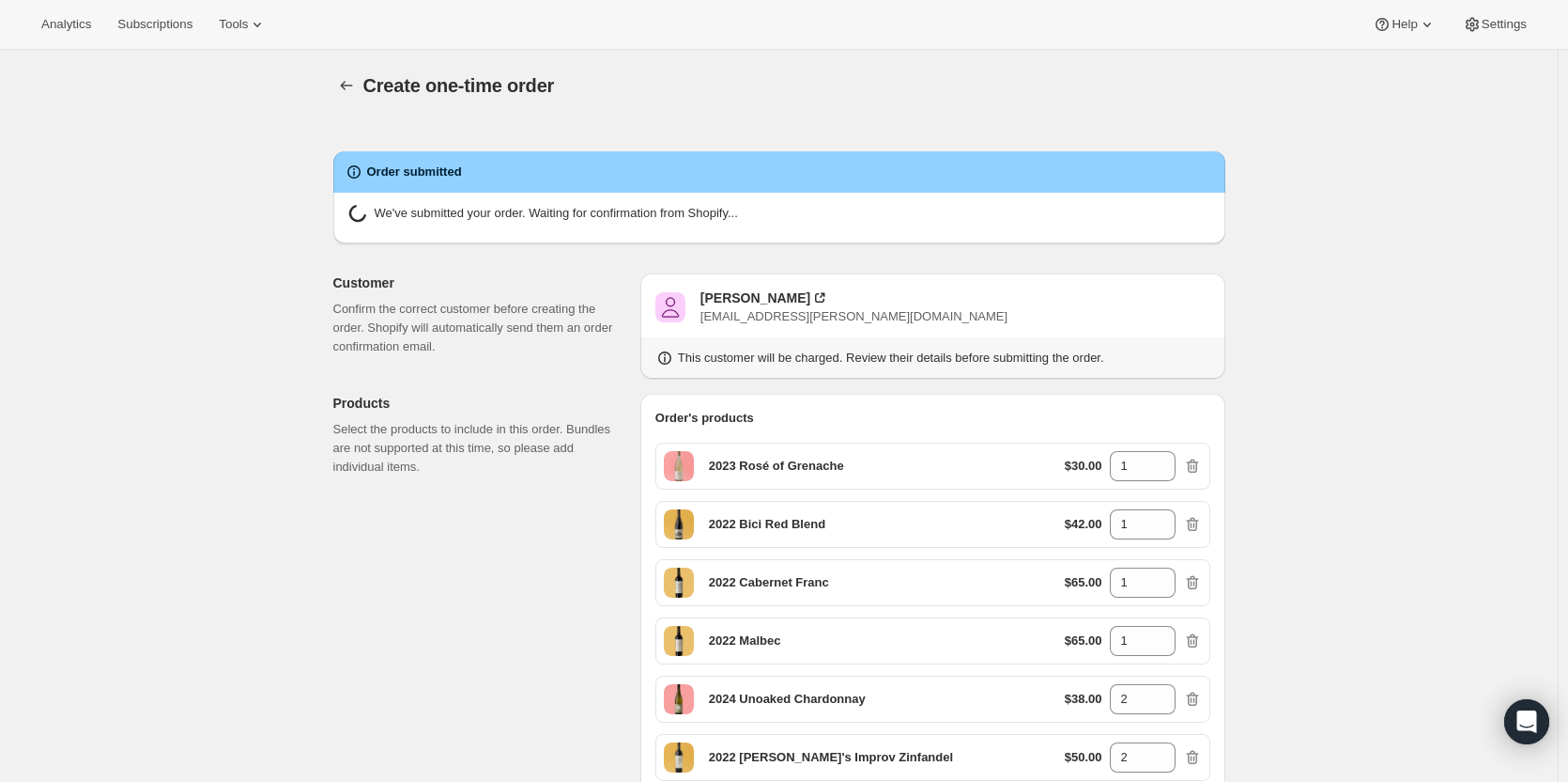
radio input "true"
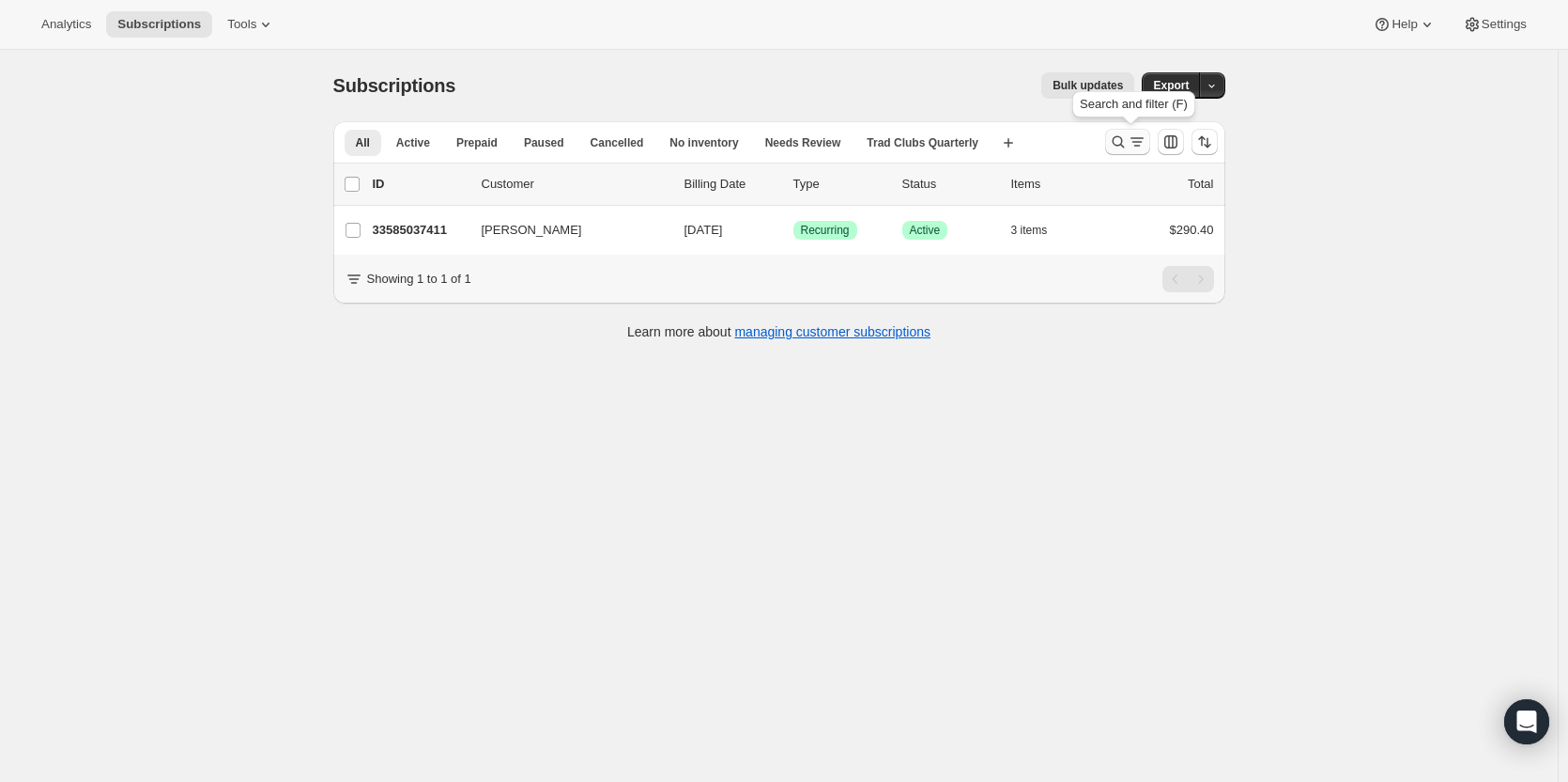
click at [1120, 136] on icon "Search and filter results" at bounding box center [1118, 141] width 19 height 19
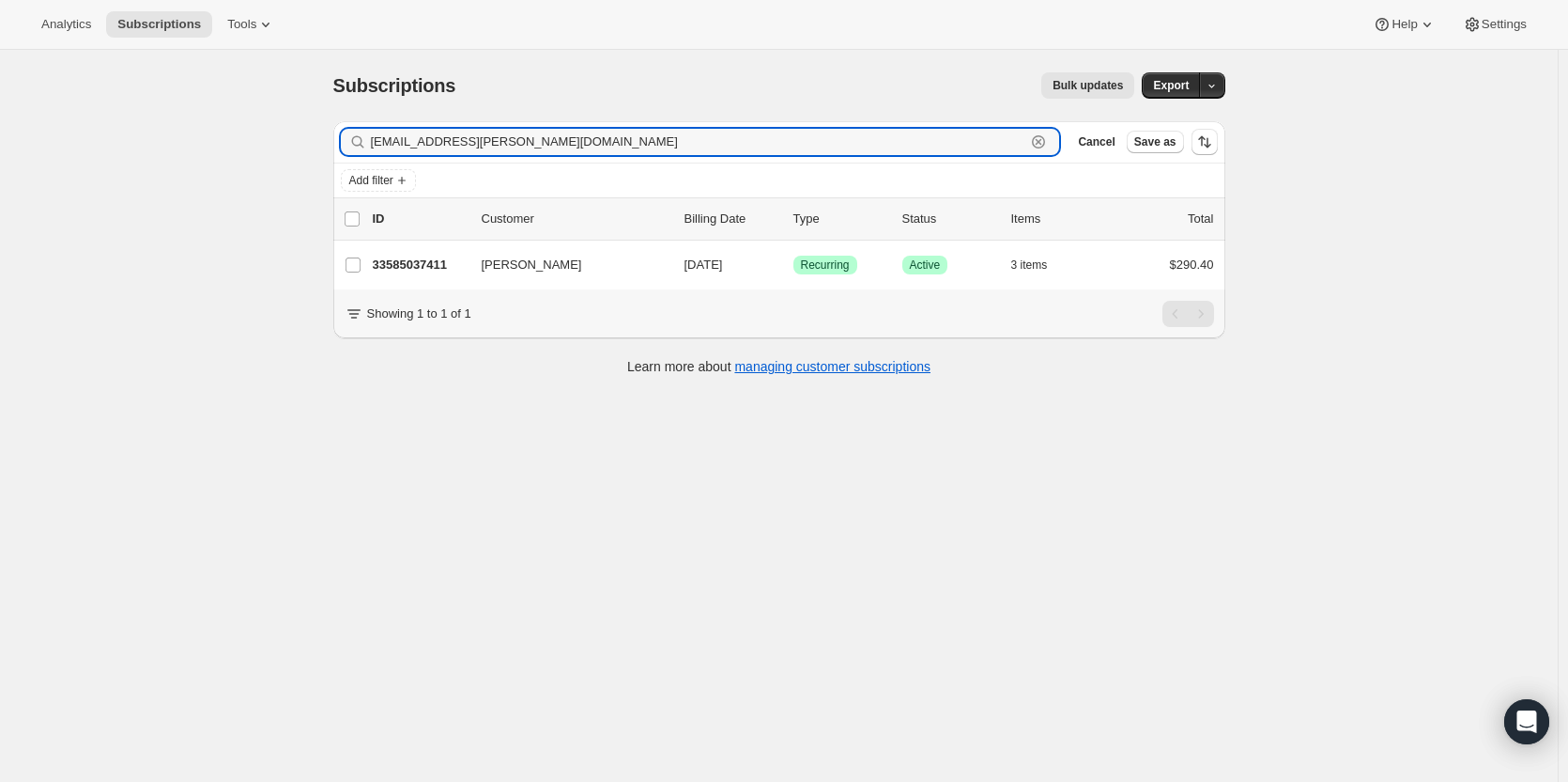
click at [1043, 143] on icon "button" at bounding box center [1039, 142] width 7 height 7
